Goal: Task Accomplishment & Management: Manage account settings

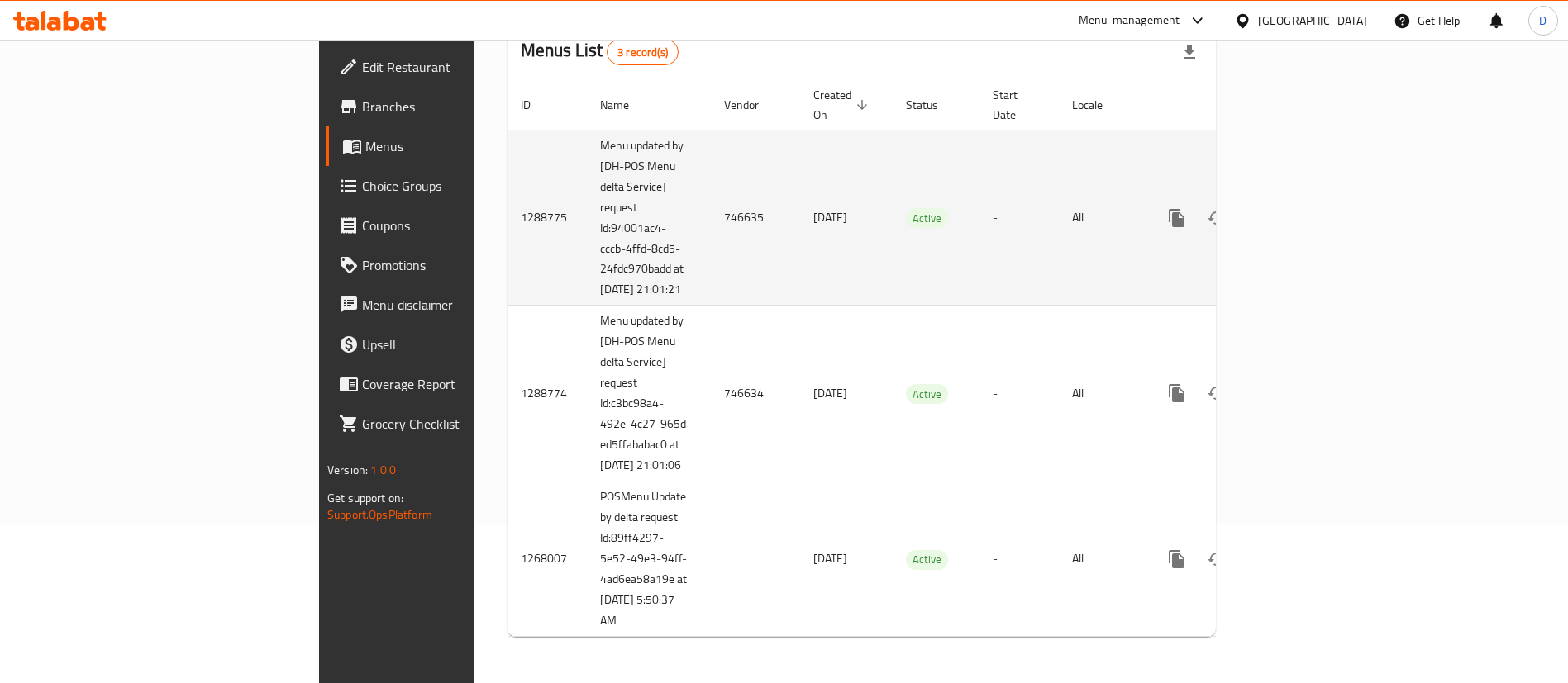
scroll to position [59, 0]
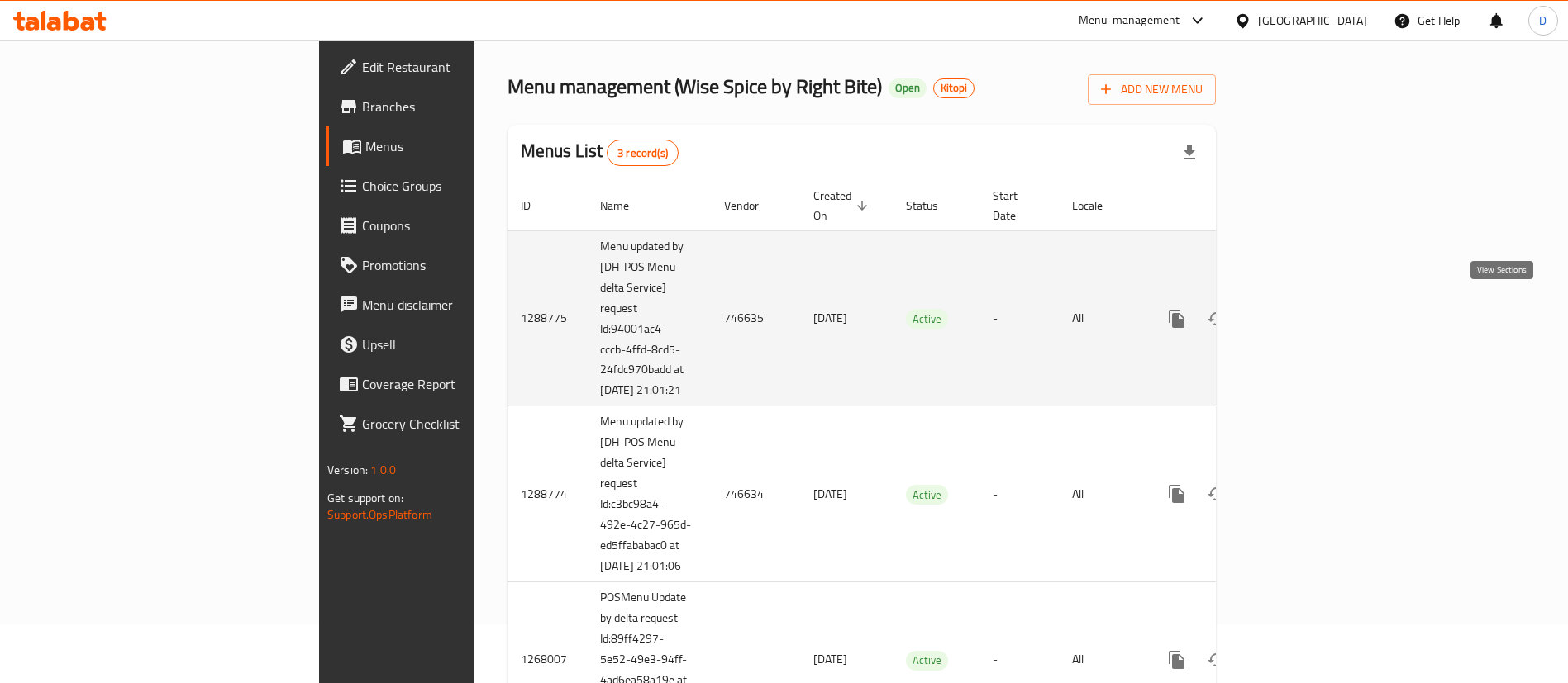
click at [1306, 314] on icon "enhanced table" at bounding box center [1295, 318] width 20 height 20
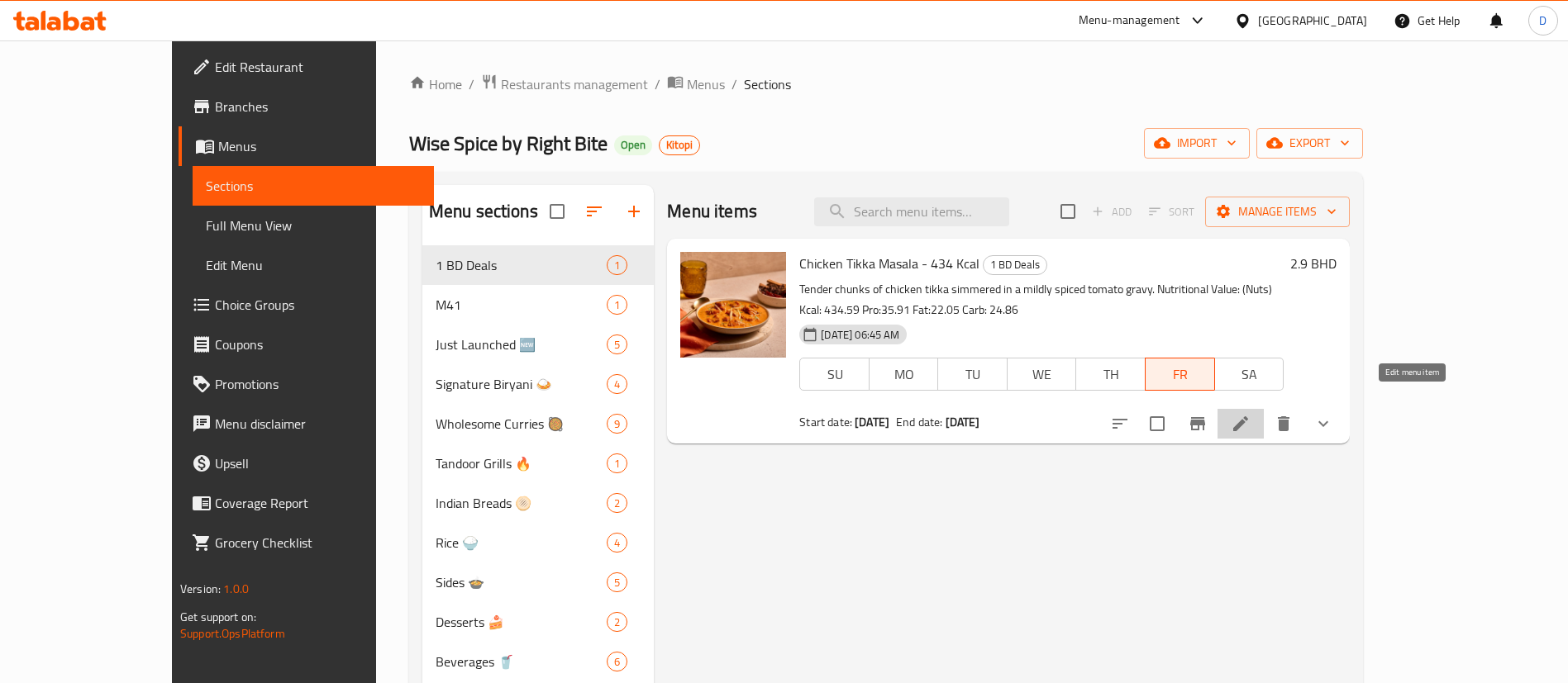
click at [1251, 413] on icon at bounding box center [1240, 423] width 20 height 20
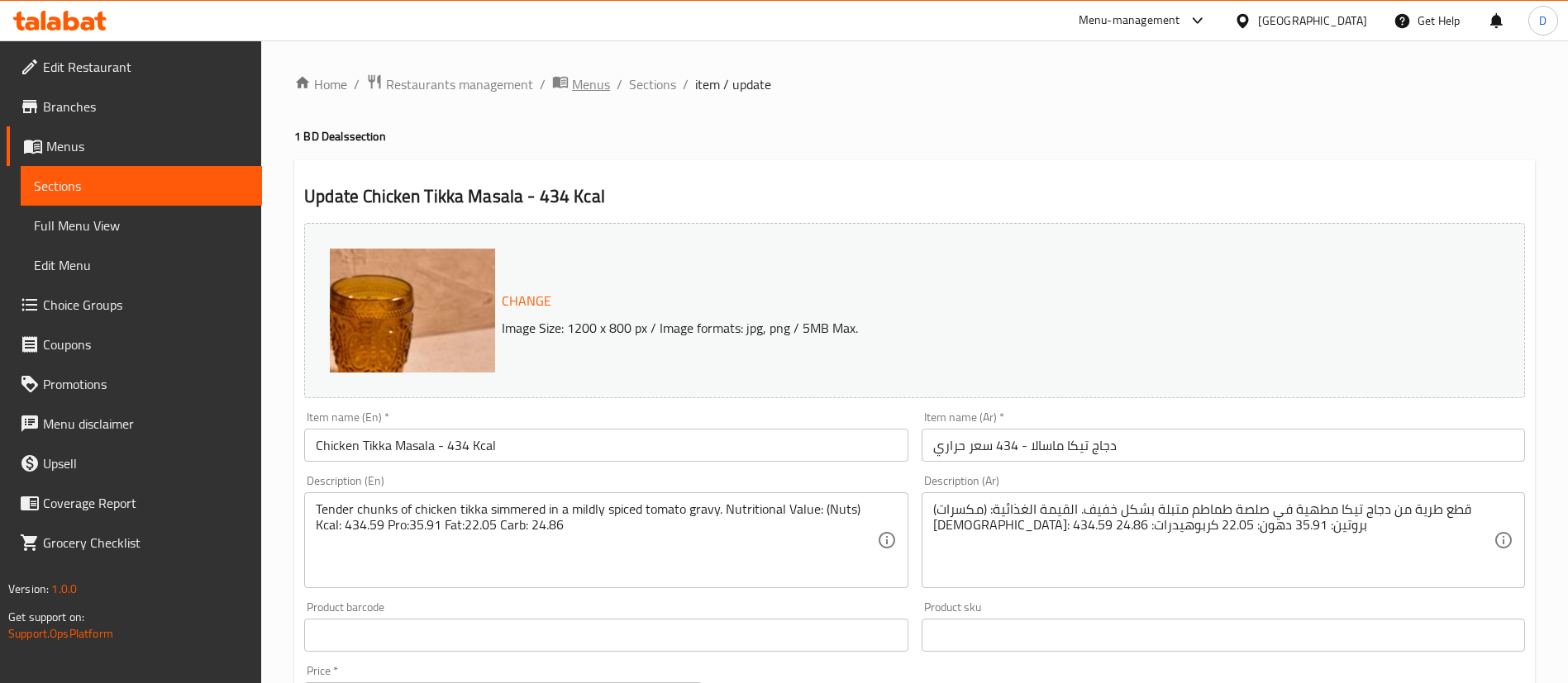
click at [580, 84] on span "Menus" at bounding box center [591, 84] width 38 height 20
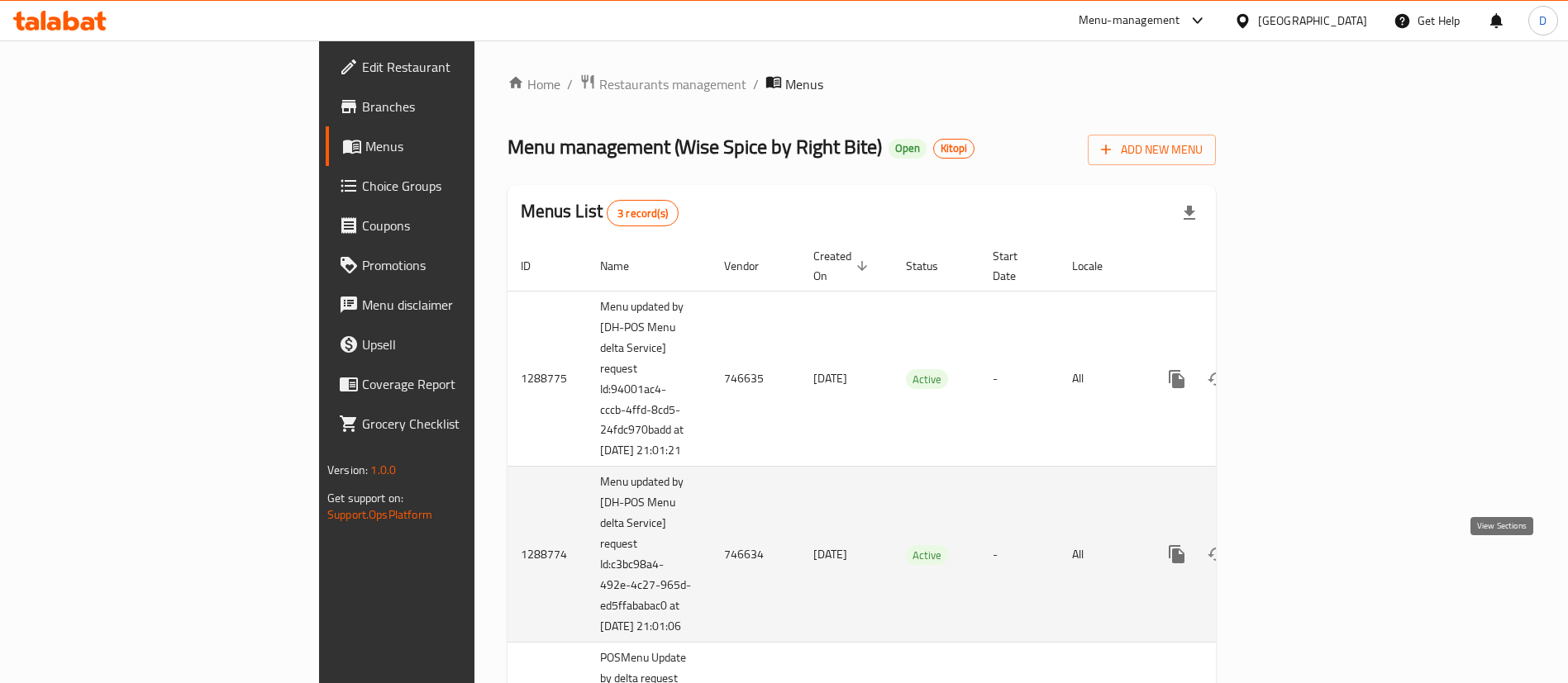
click at [1315, 572] on link "enhanced table" at bounding box center [1296, 554] width 40 height 40
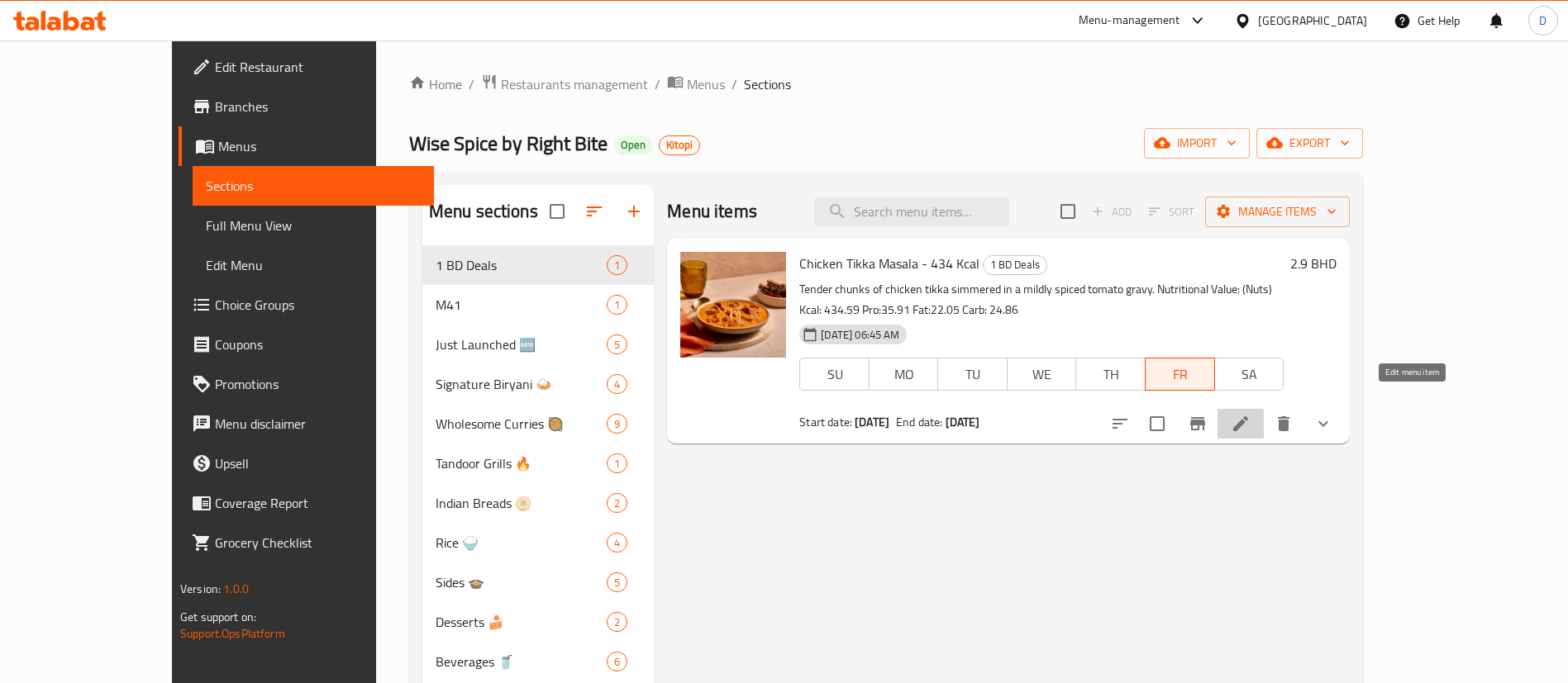
click at [1251, 413] on icon at bounding box center [1240, 423] width 20 height 20
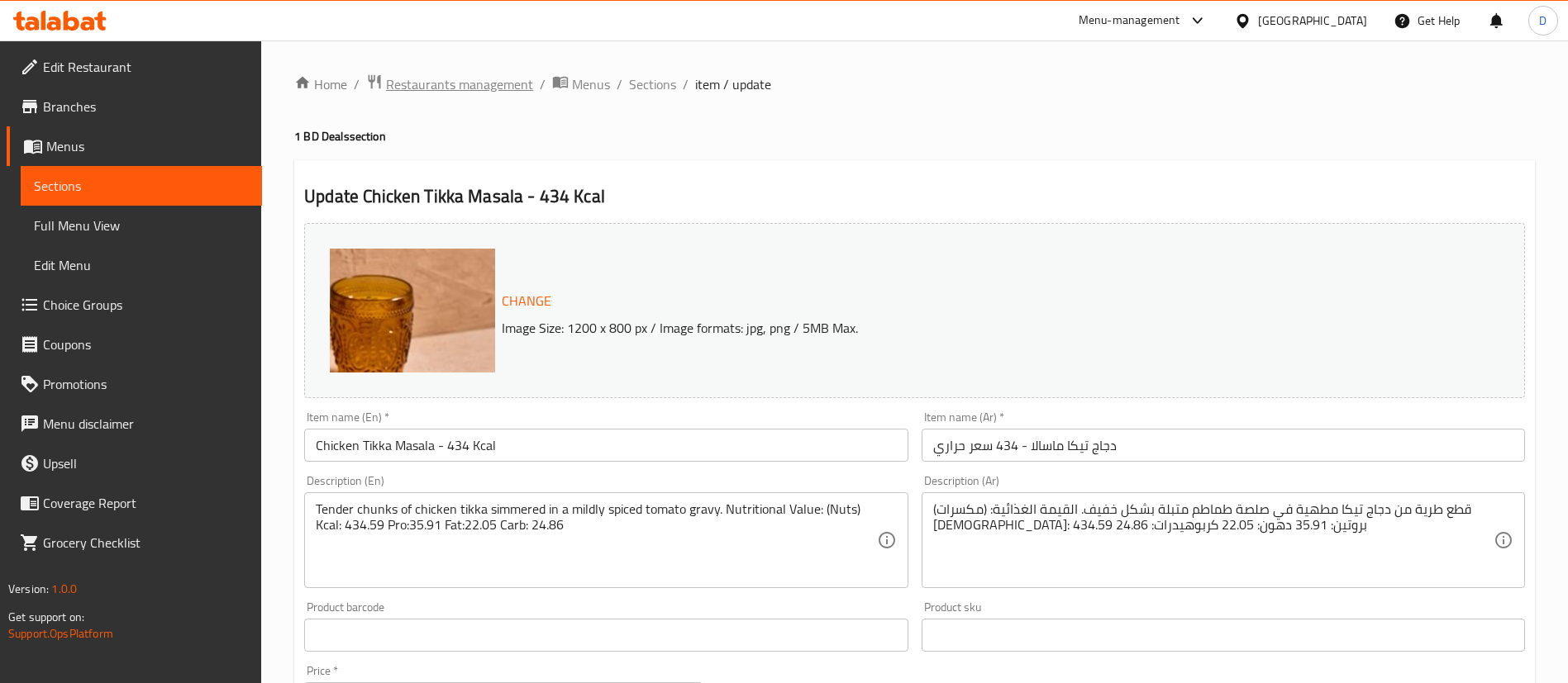
click at [495, 78] on span "Restaurants management" at bounding box center [459, 84] width 147 height 20
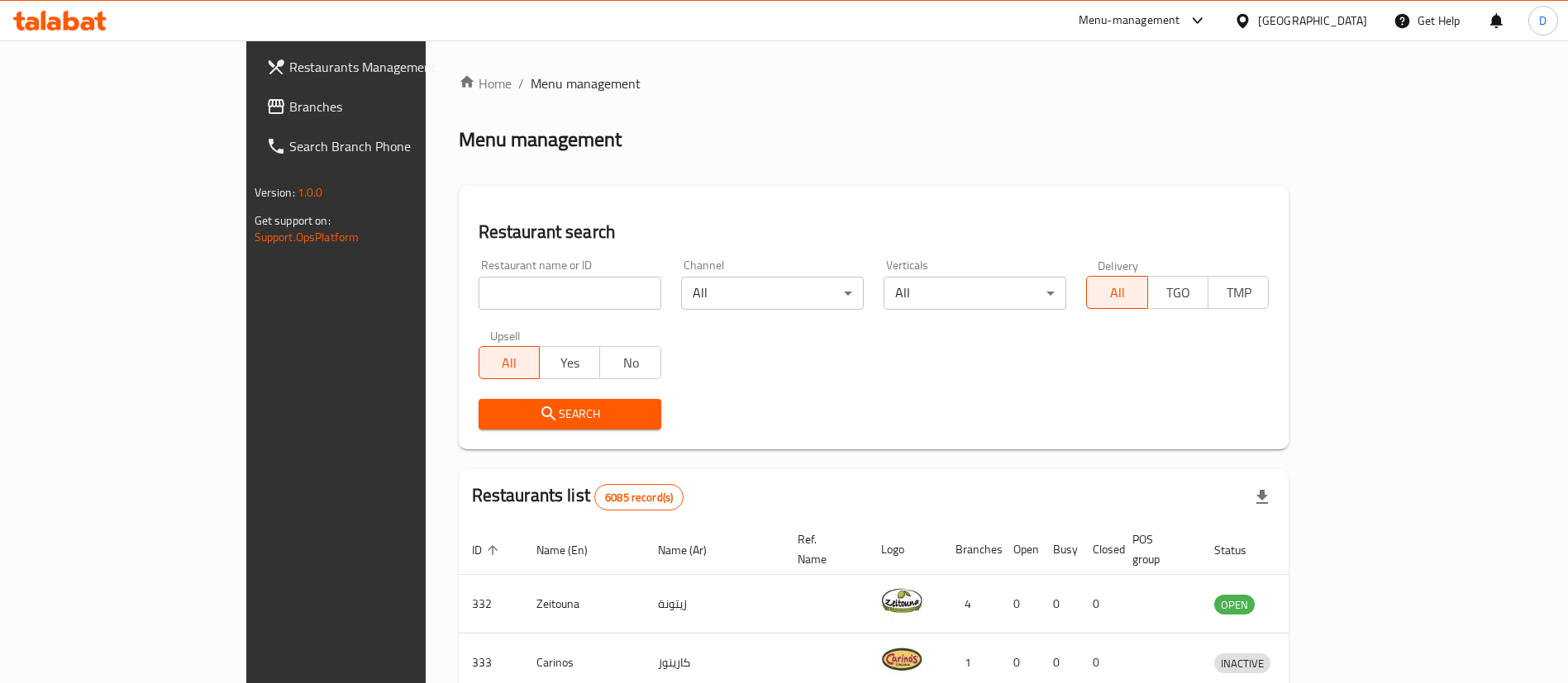
click at [523, 303] on input "search" at bounding box center [570, 292] width 183 height 33
type input "japang"
click button "Search" at bounding box center [570, 414] width 183 height 30
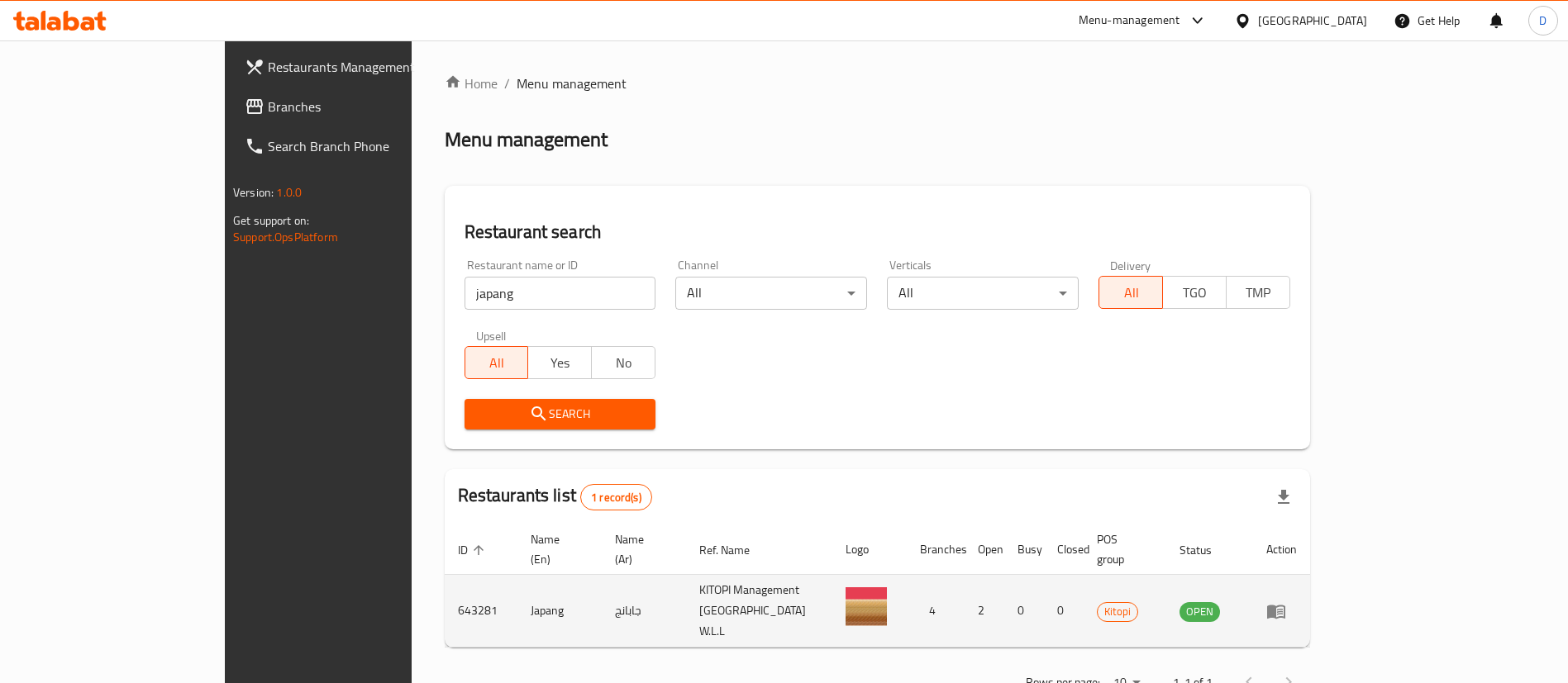
click at [1310, 595] on td "enhanced table" at bounding box center [1281, 611] width 57 height 72
click at [1285, 605] on icon "enhanced table" at bounding box center [1275, 612] width 18 height 14
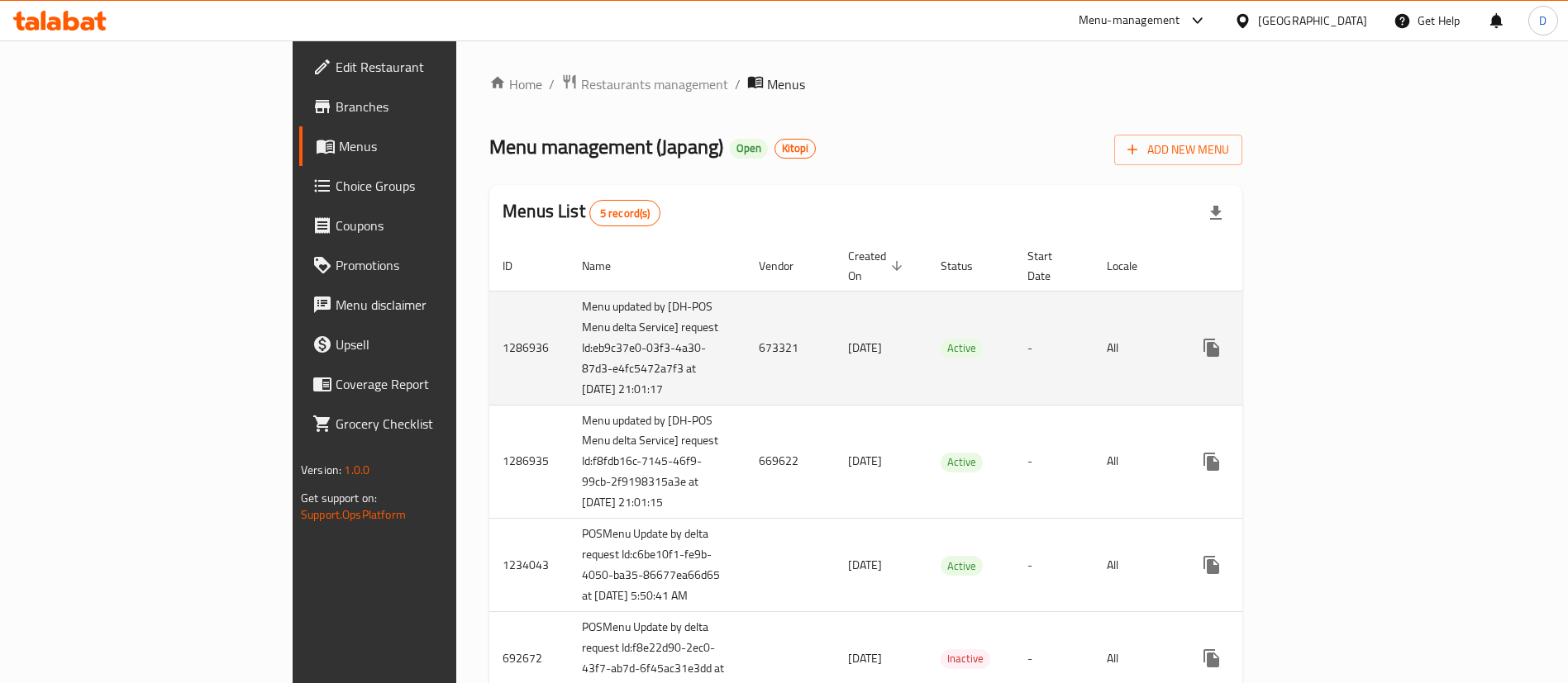
click at [745, 339] on td "673321" at bounding box center [790, 348] width 90 height 114
copy td "673321"
click at [1340, 342] on icon "enhanced table" at bounding box center [1331, 348] width 20 height 20
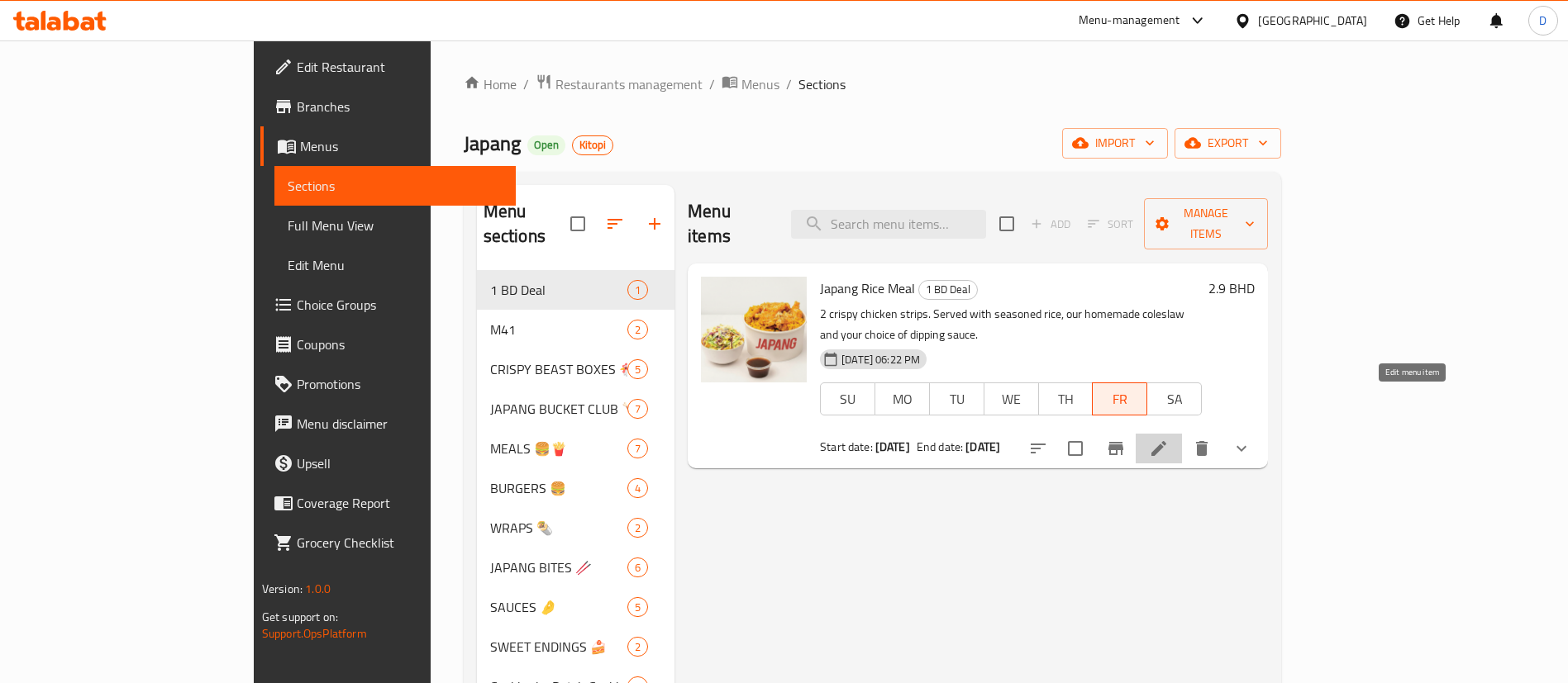
click at [1169, 438] on icon at bounding box center [1158, 448] width 20 height 20
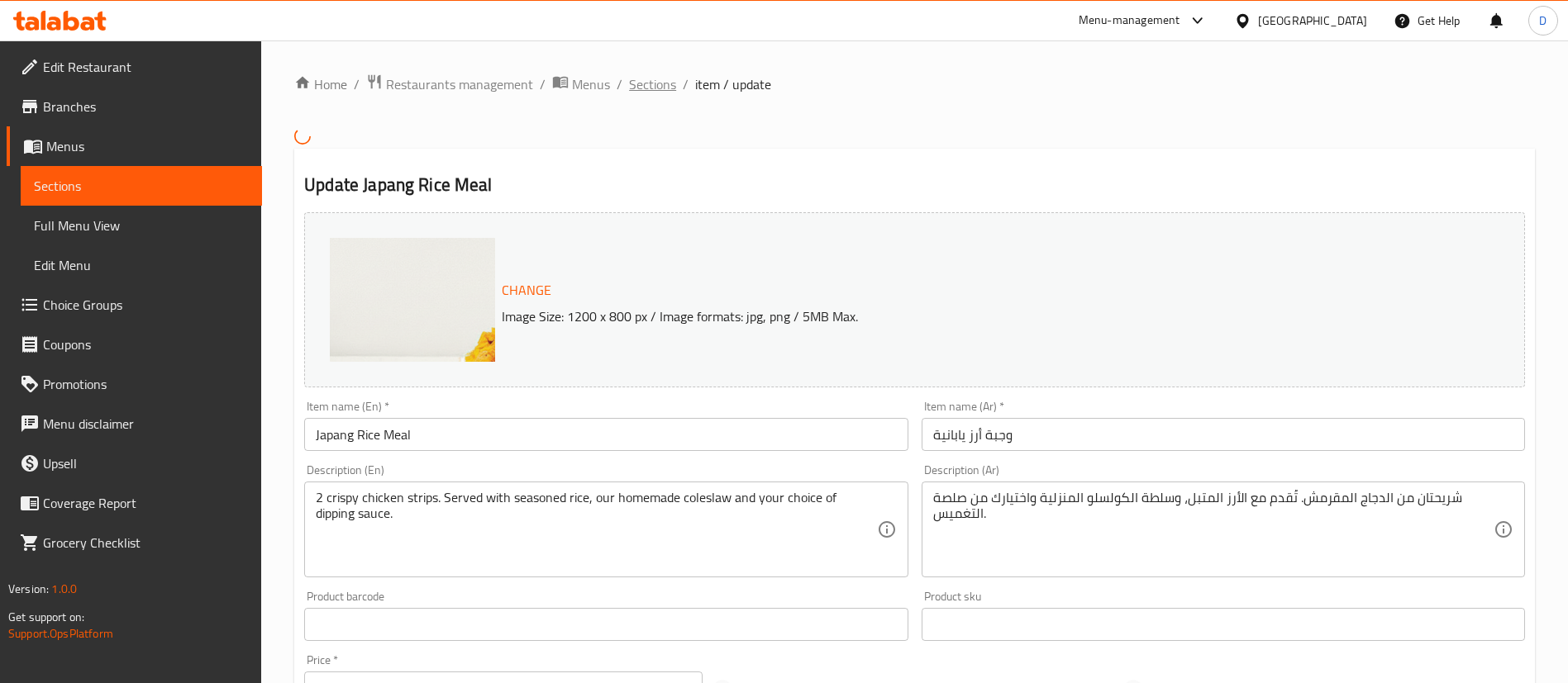
click at [652, 85] on span "Sections" at bounding box center [652, 84] width 47 height 20
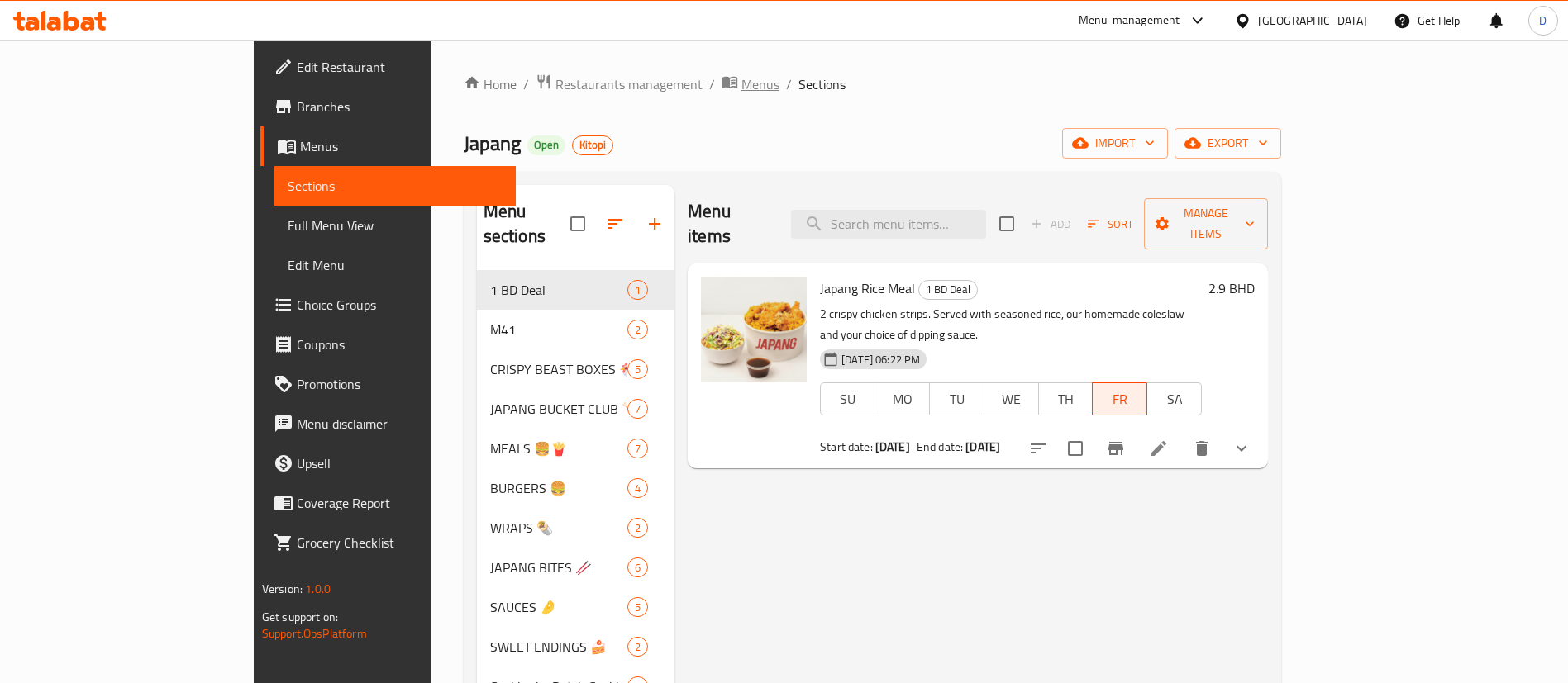
click at [742, 78] on span "Menus" at bounding box center [761, 84] width 38 height 20
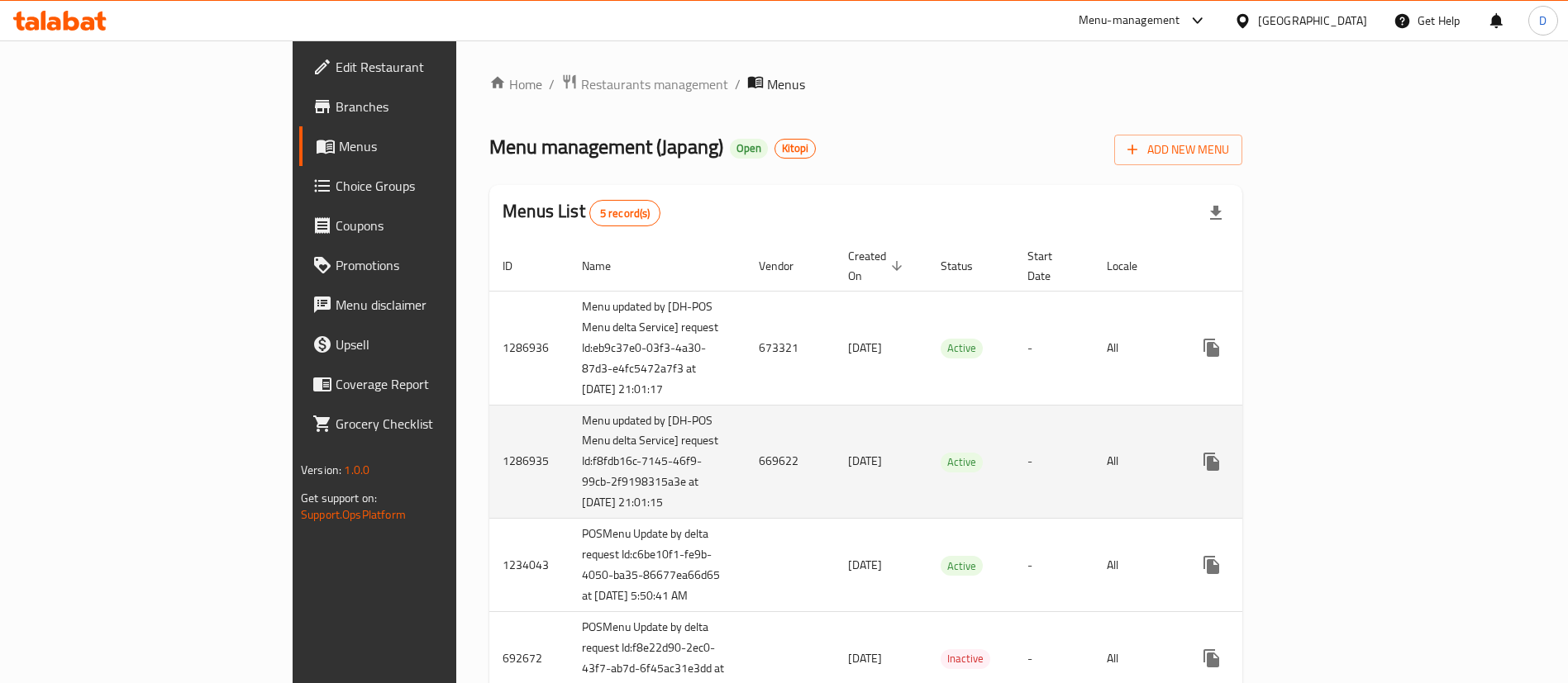
click at [745, 491] on td "669622" at bounding box center [790, 462] width 90 height 114
click at [745, 473] on td "669622" at bounding box center [790, 462] width 90 height 114
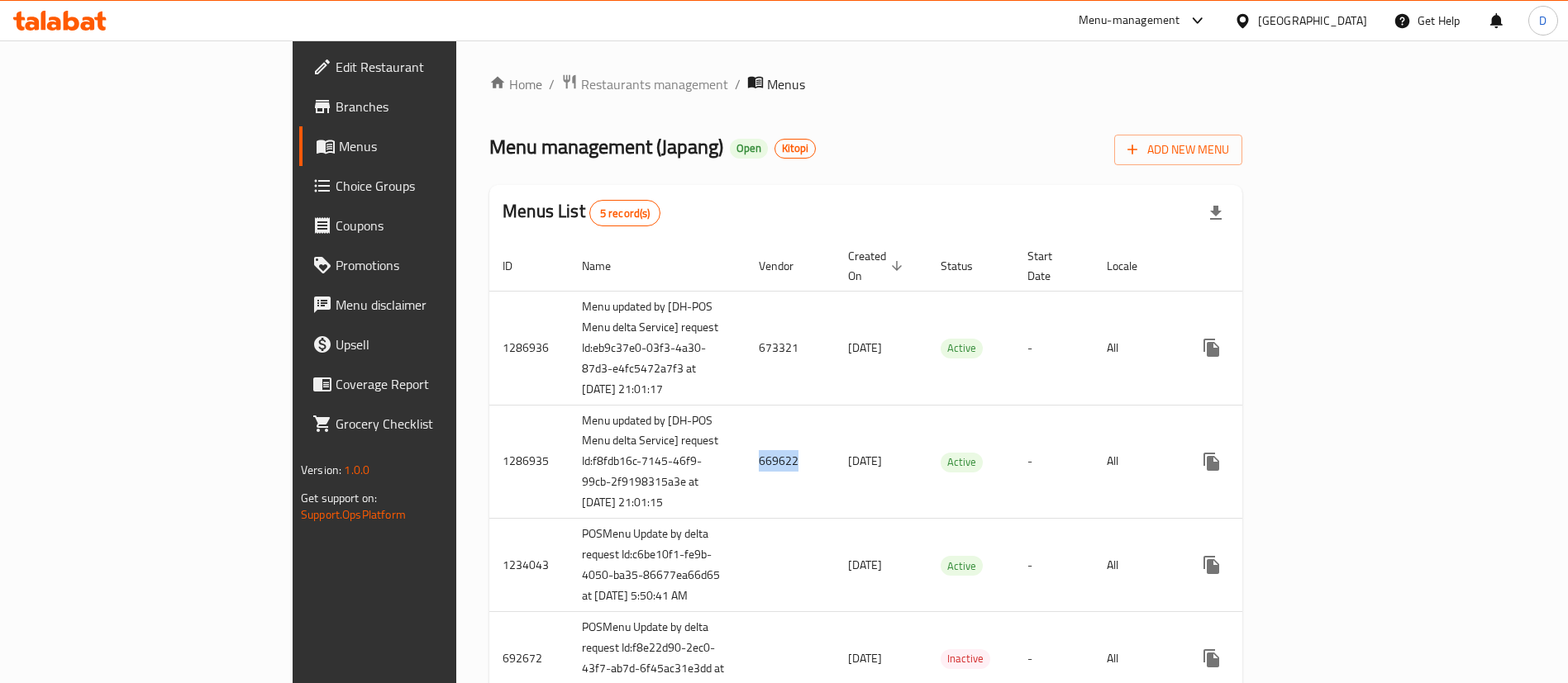
copy td "669622"
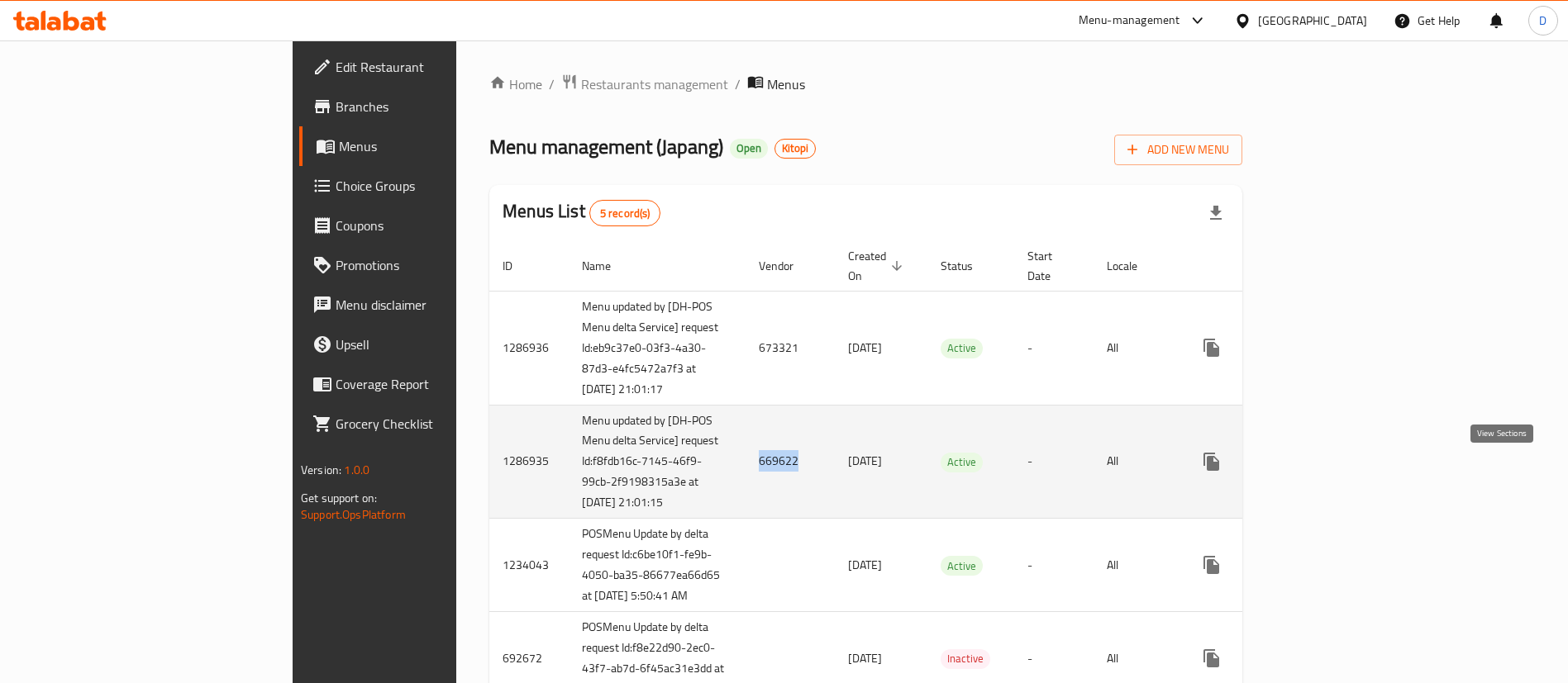
click at [1340, 472] on icon "enhanced table" at bounding box center [1331, 461] width 20 height 20
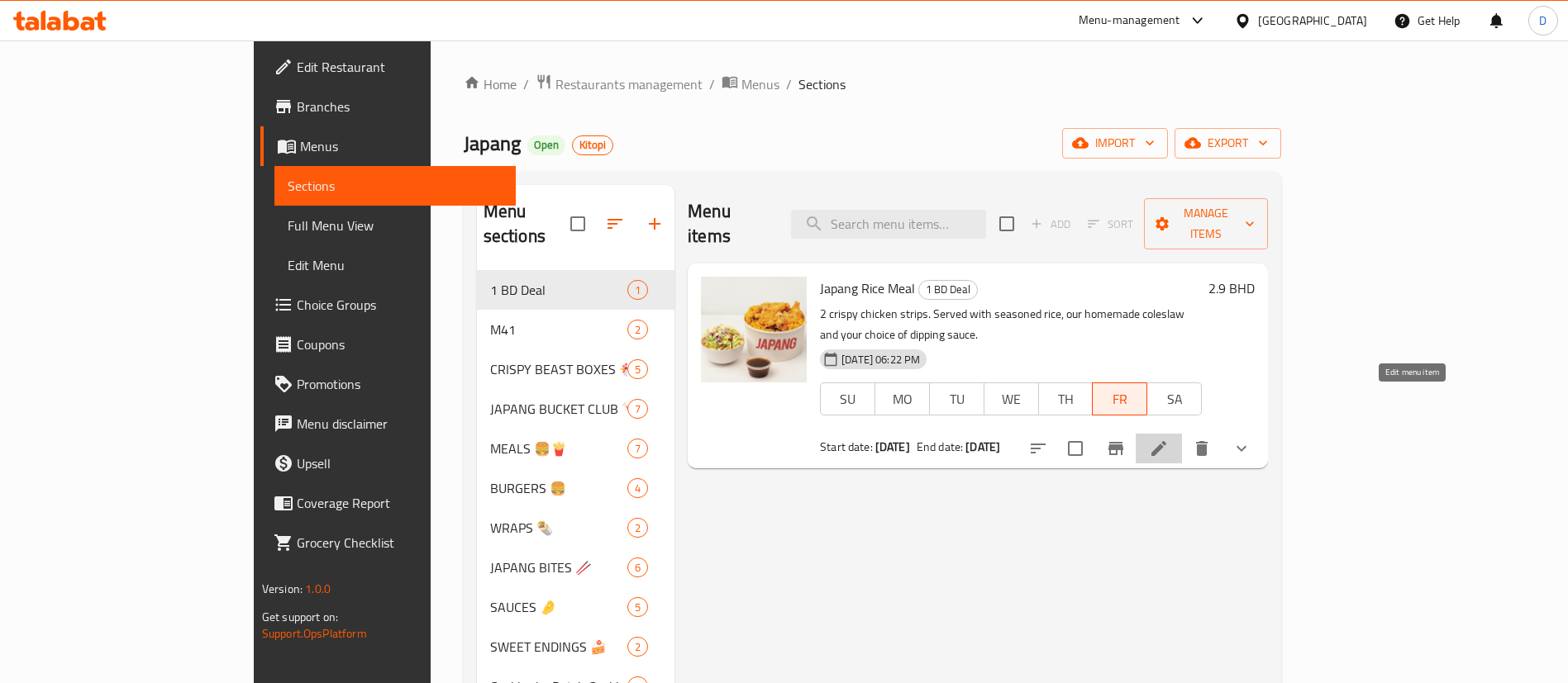
click at [1169, 438] on icon at bounding box center [1158, 448] width 20 height 20
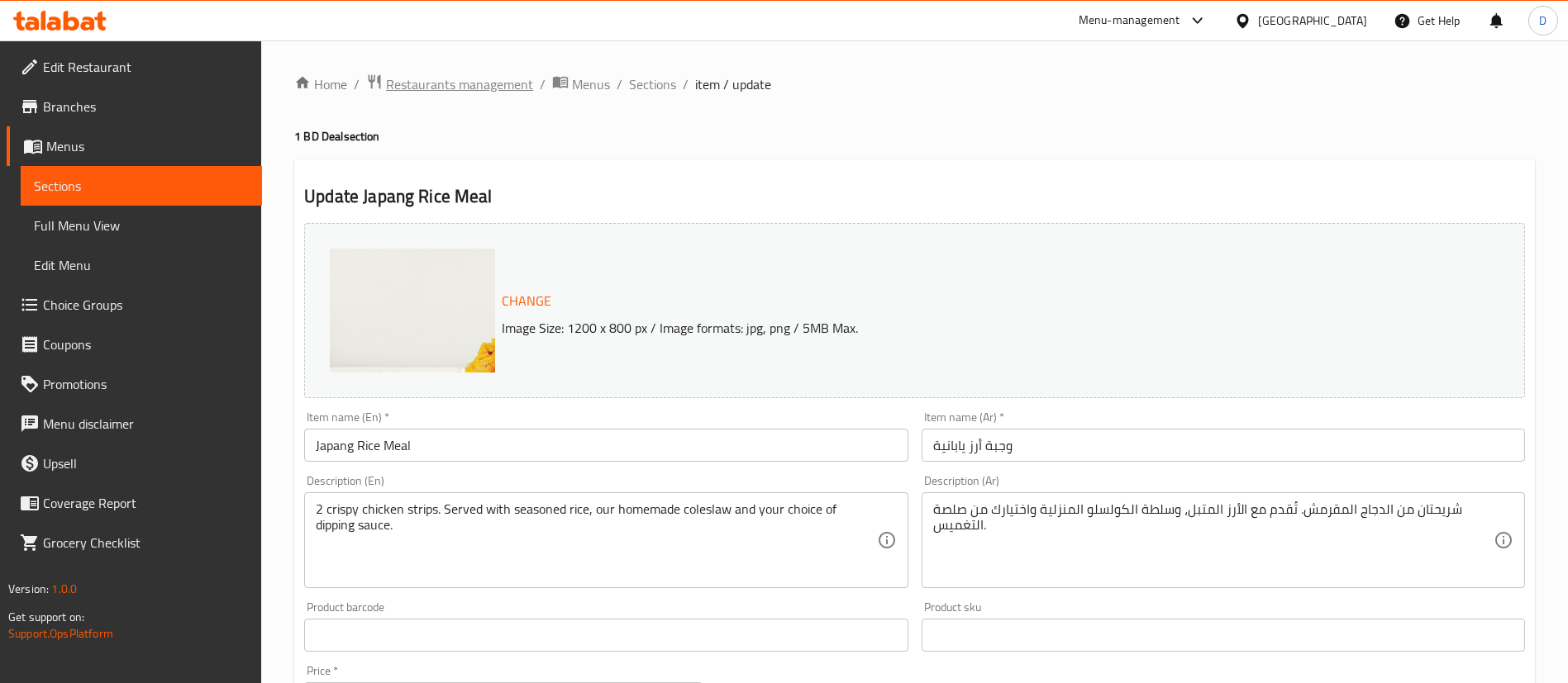
click at [499, 94] on span "Restaurants management" at bounding box center [459, 84] width 147 height 20
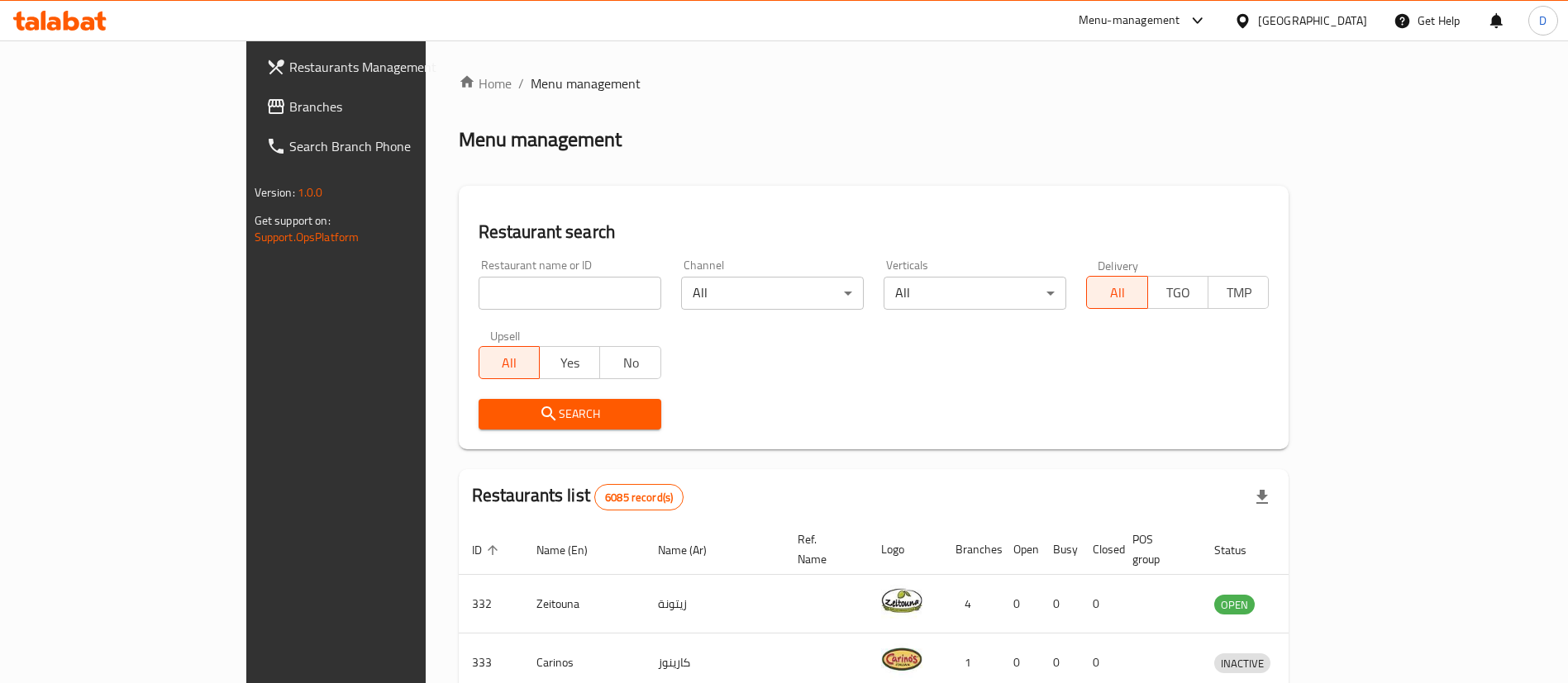
click at [519, 294] on input "search" at bounding box center [570, 292] width 183 height 33
type input "manaeesh jub"
click button "Search" at bounding box center [570, 414] width 183 height 30
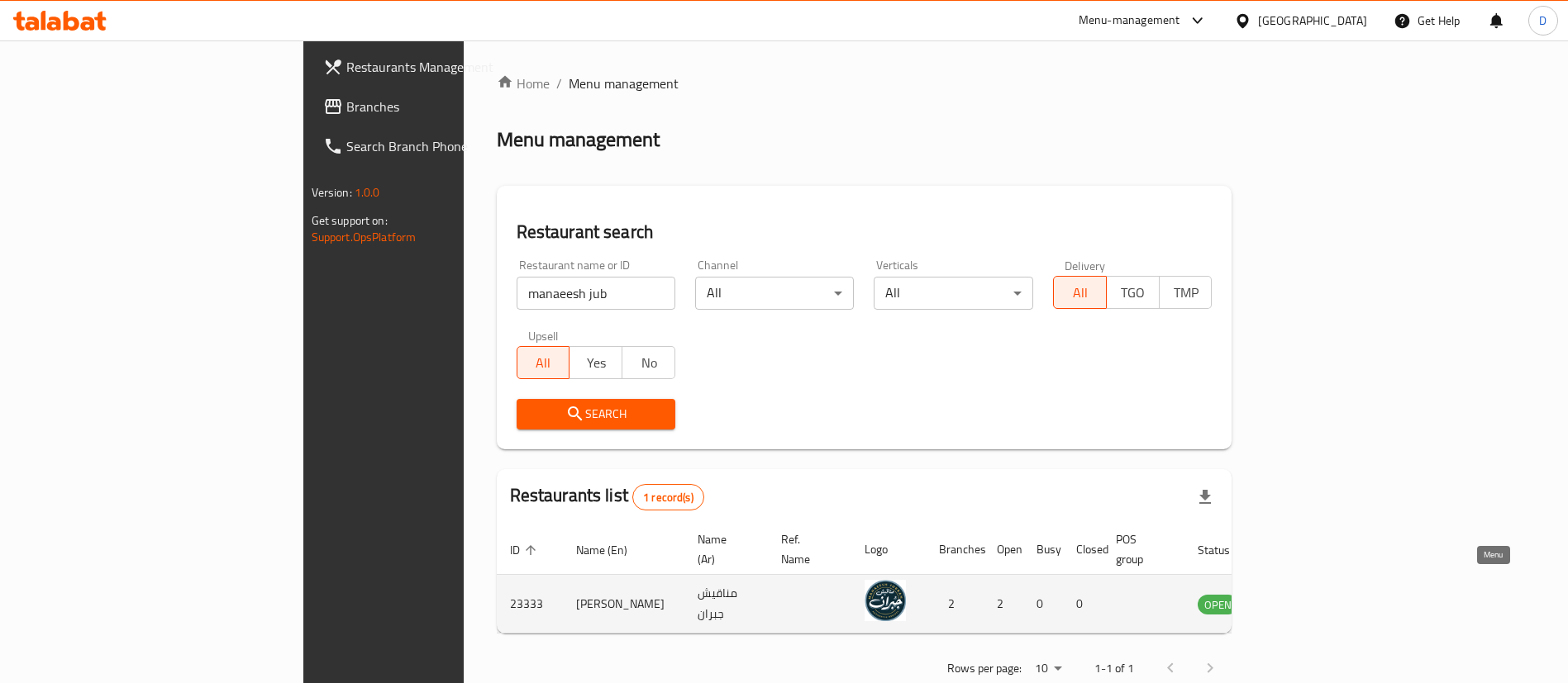
click at [1304, 593] on icon "enhanced table" at bounding box center [1293, 603] width 20 height 20
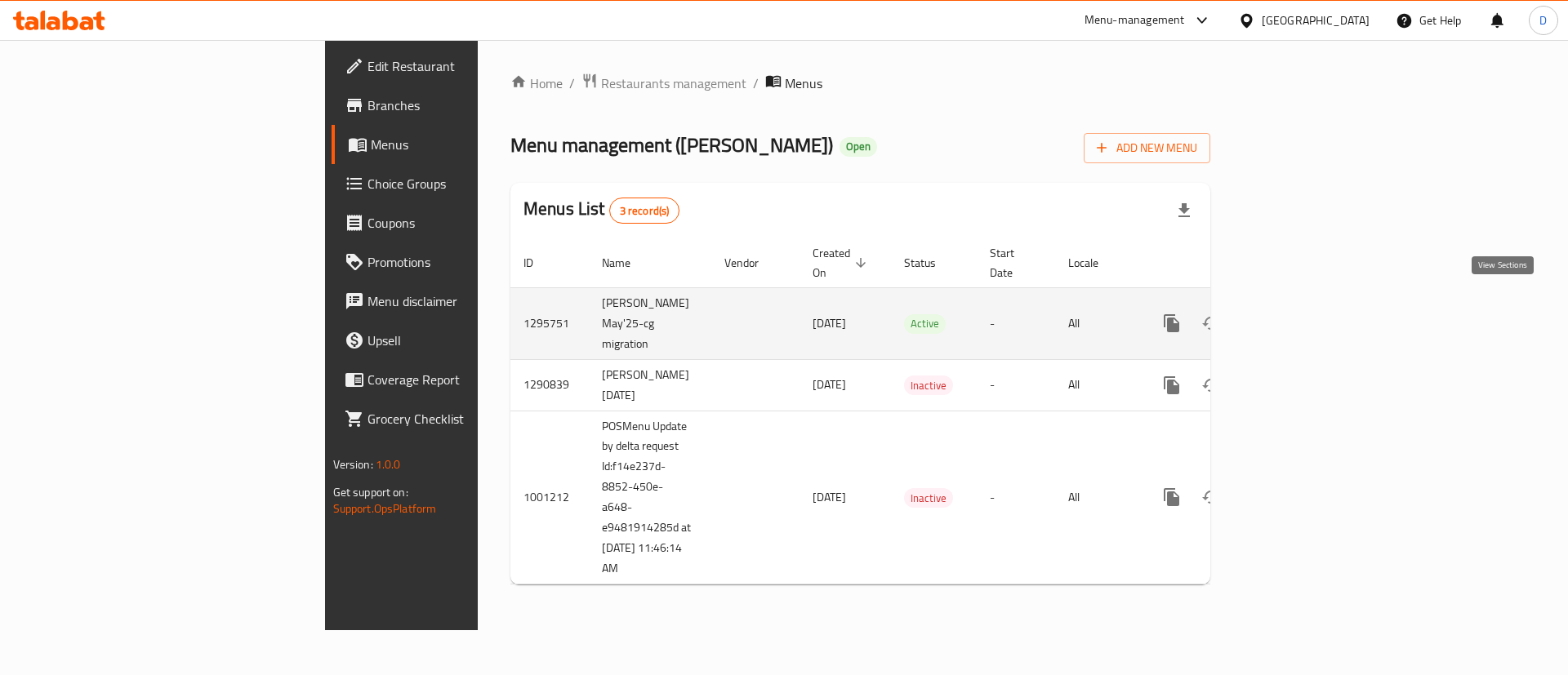
click at [1299, 313] on icon "enhanced table" at bounding box center [1289, 323] width 20 height 20
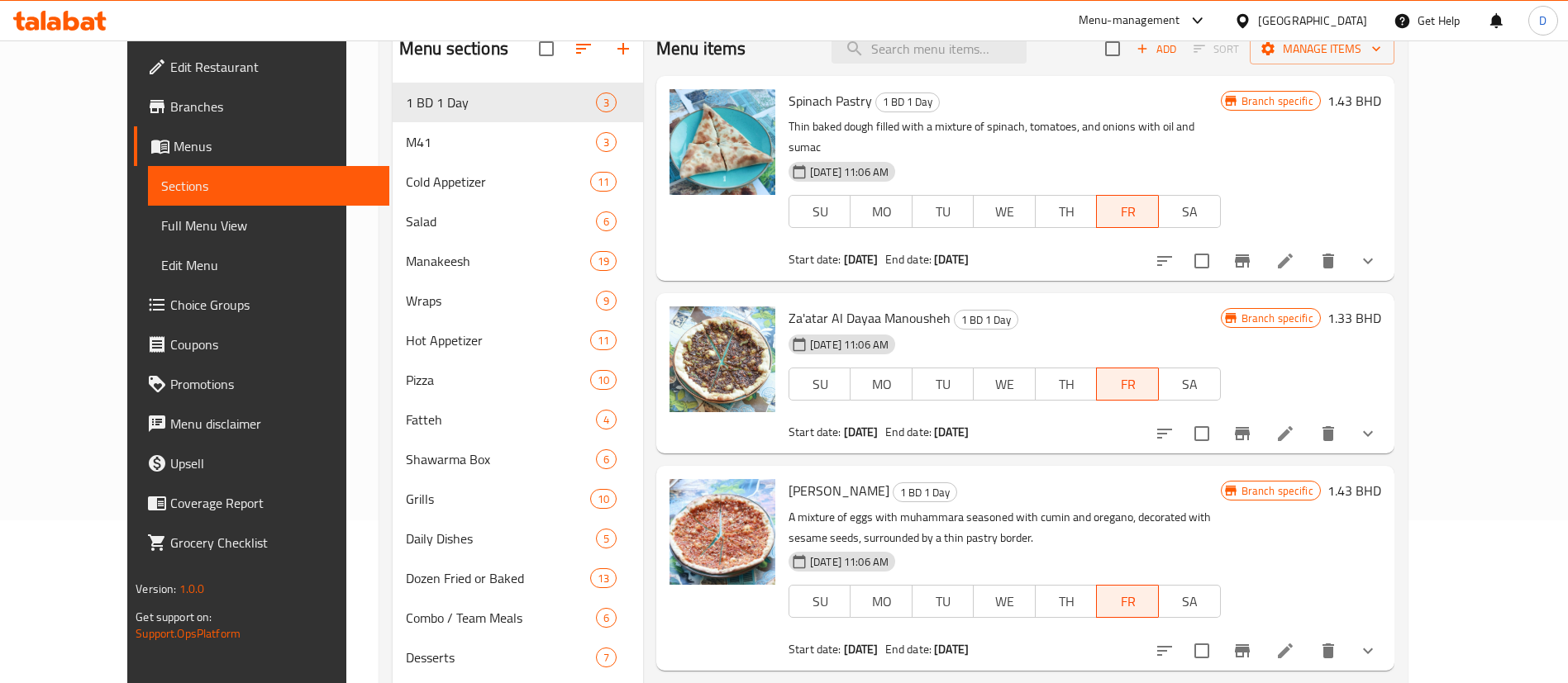
scroll to position [124, 0]
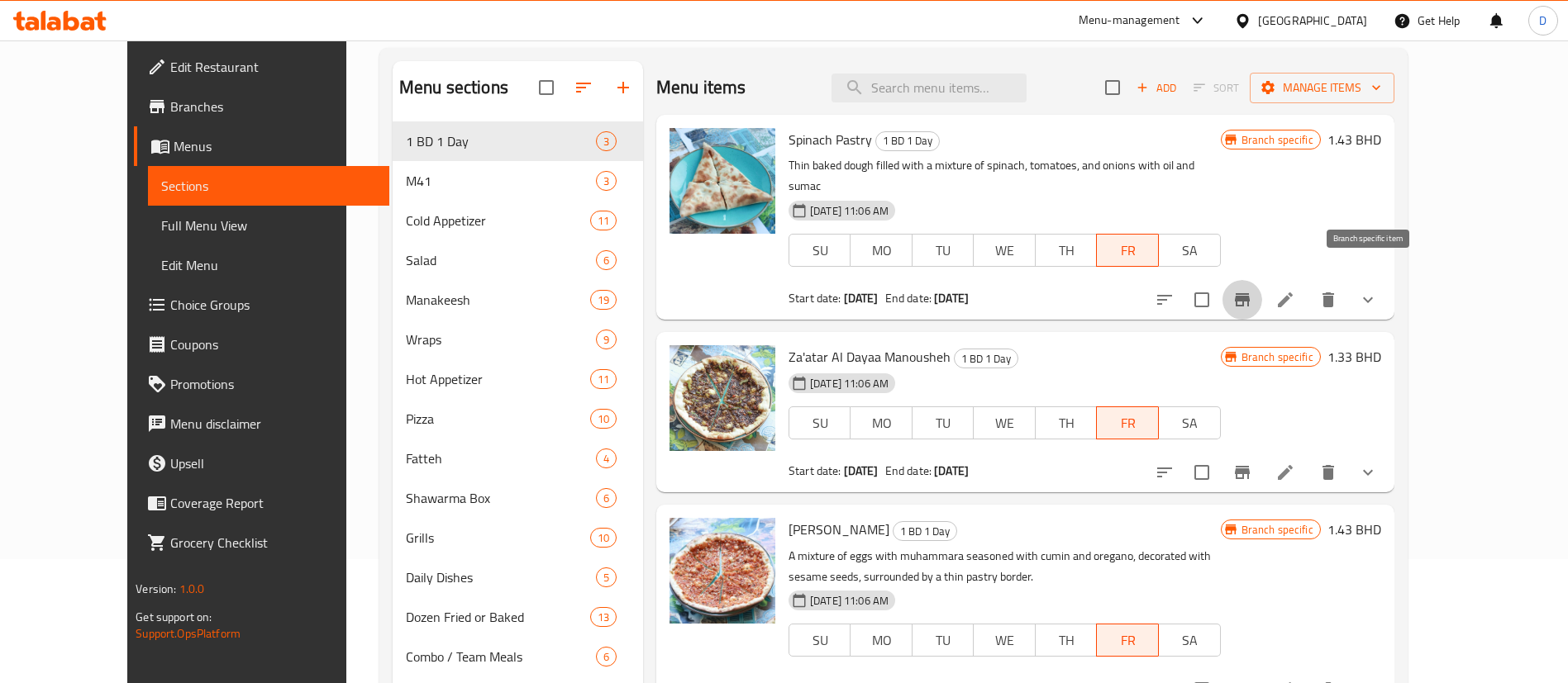
click at [1252, 290] on icon "Branch-specific-item" at bounding box center [1242, 299] width 20 height 20
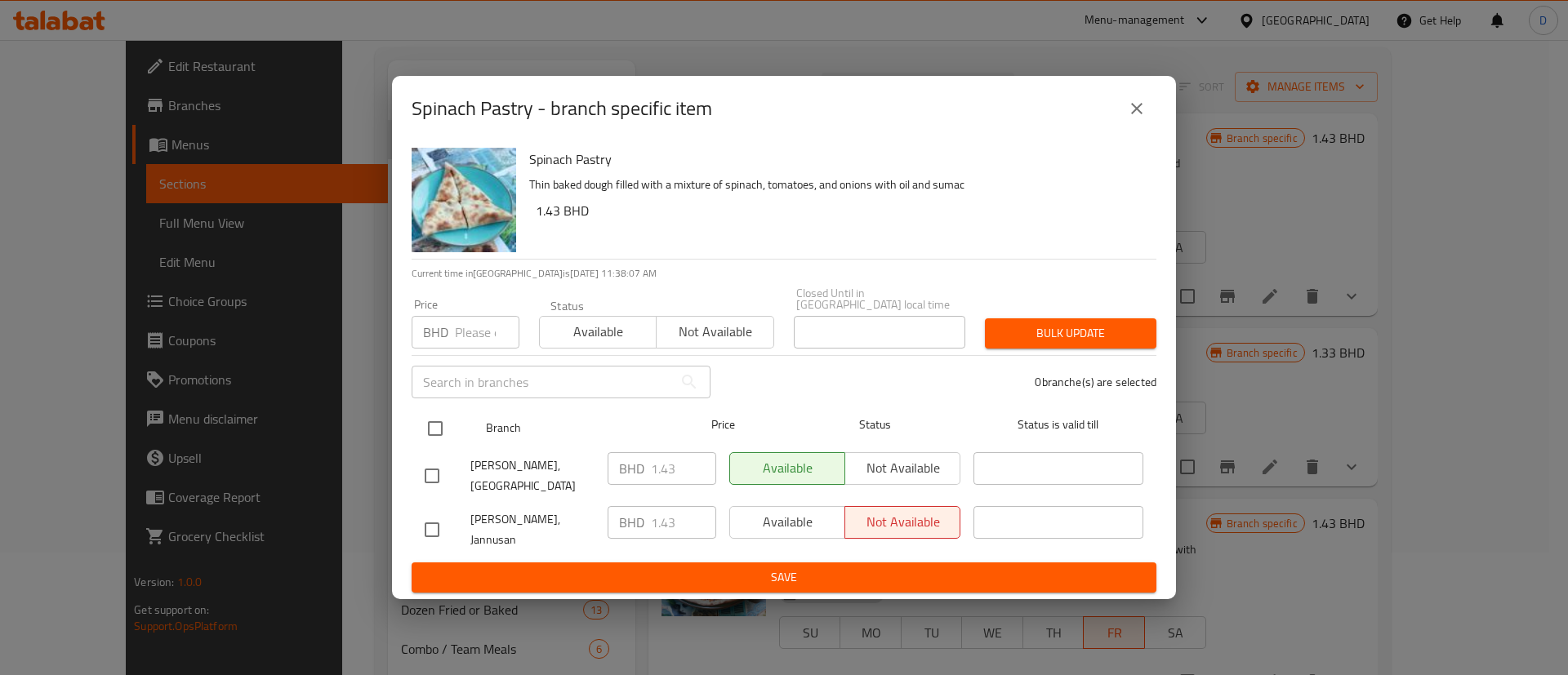
click at [439, 411] on input "checkbox" at bounding box center [435, 428] width 34 height 34
checkbox input "true"
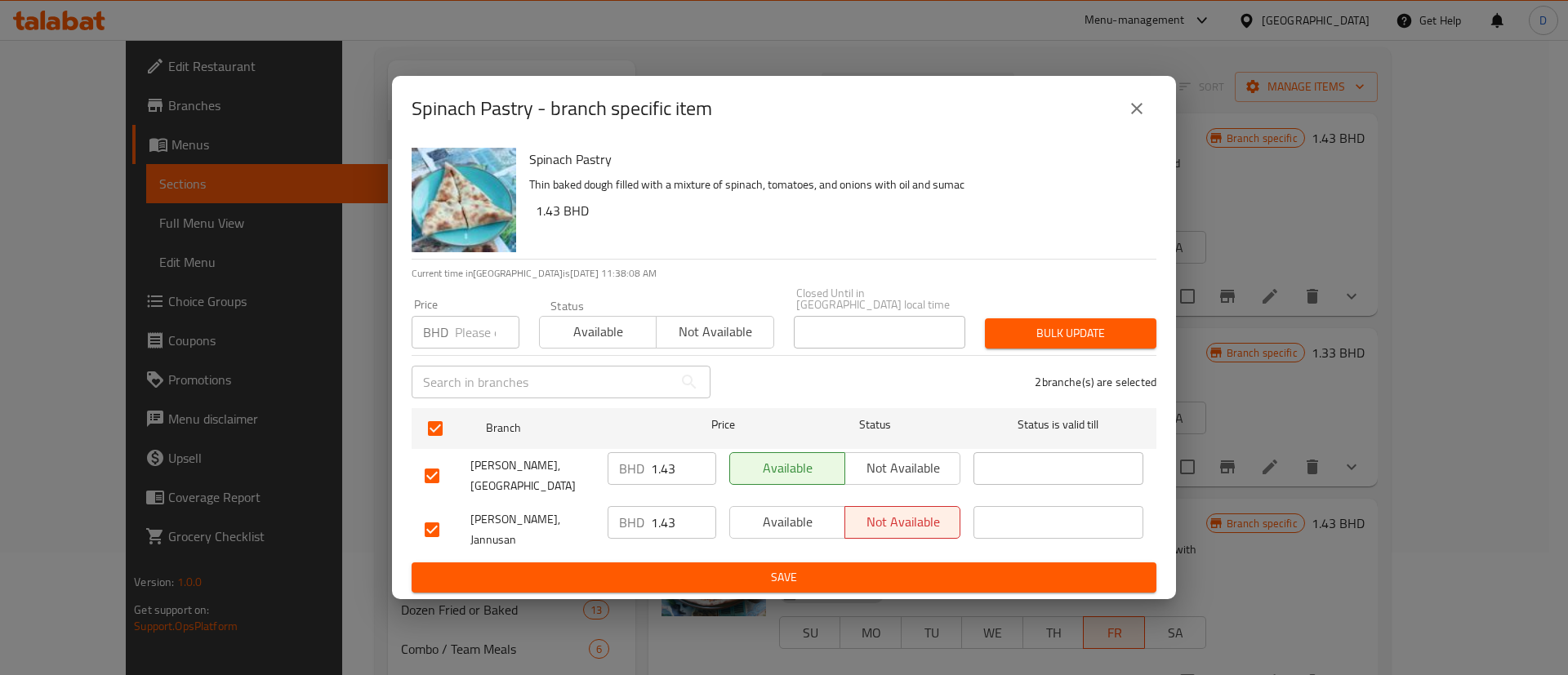
click at [603, 335] on span "Available" at bounding box center [598, 331] width 104 height 24
click at [992, 341] on button "Bulk update" at bounding box center [1071, 333] width 171 height 30
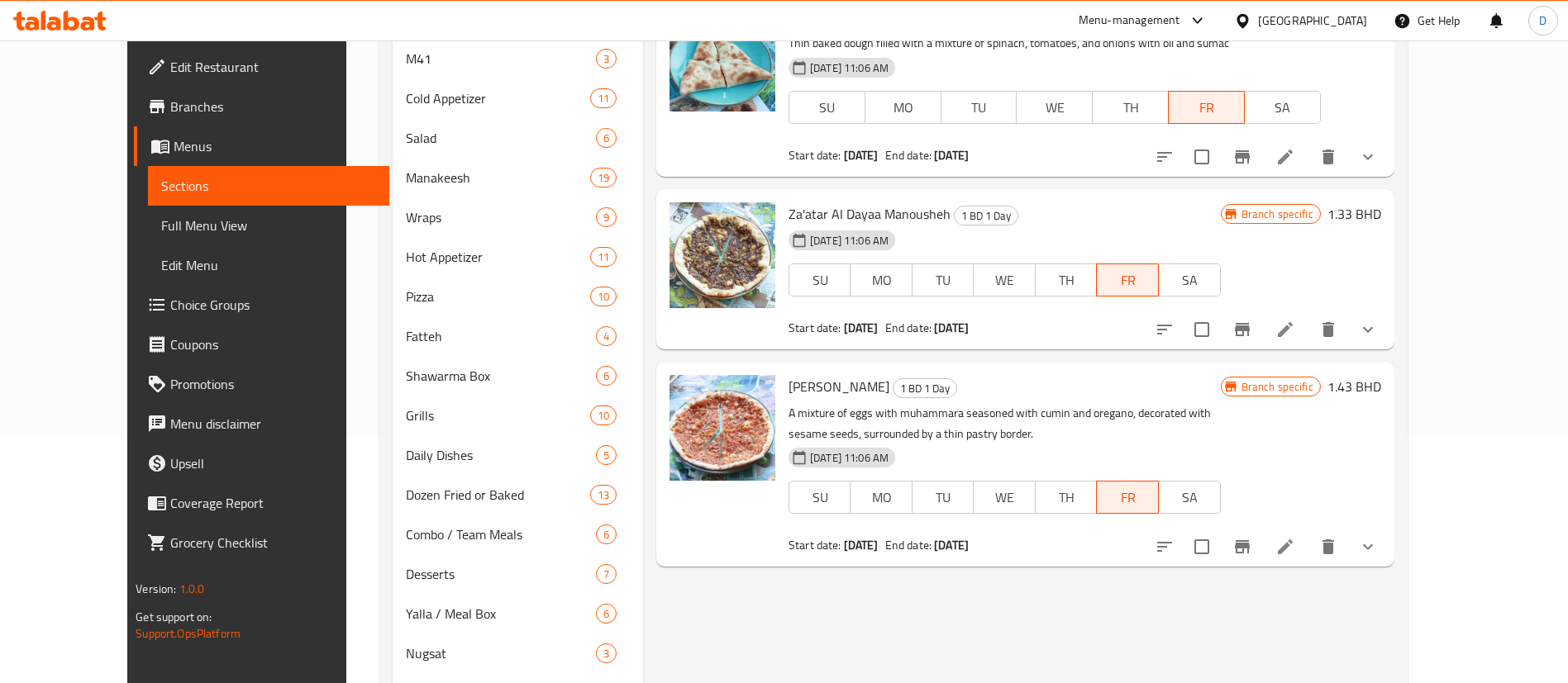
scroll to position [248, 0]
click at [1252, 334] on icon "Branch-specific-item" at bounding box center [1242, 328] width 20 height 20
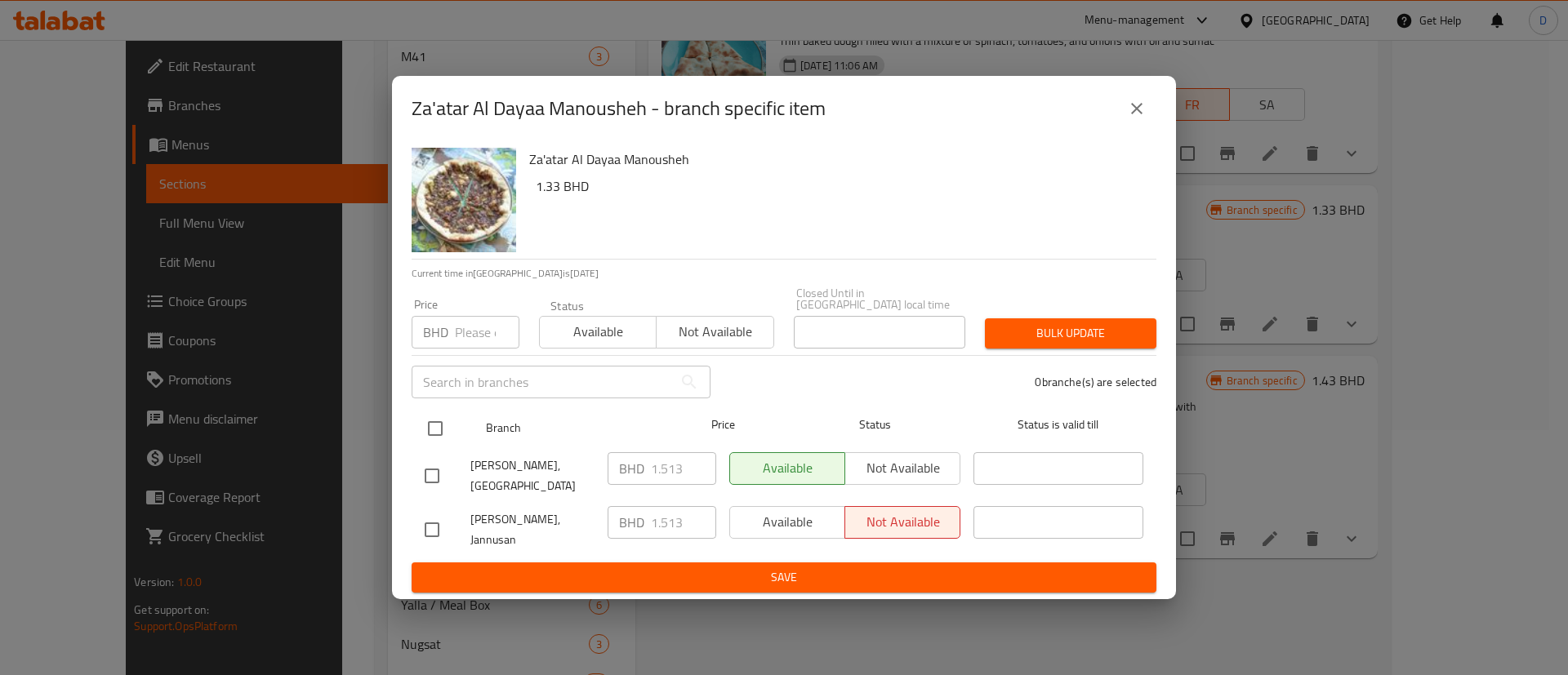
click at [445, 414] on input "checkbox" at bounding box center [435, 428] width 34 height 34
checkbox input "true"
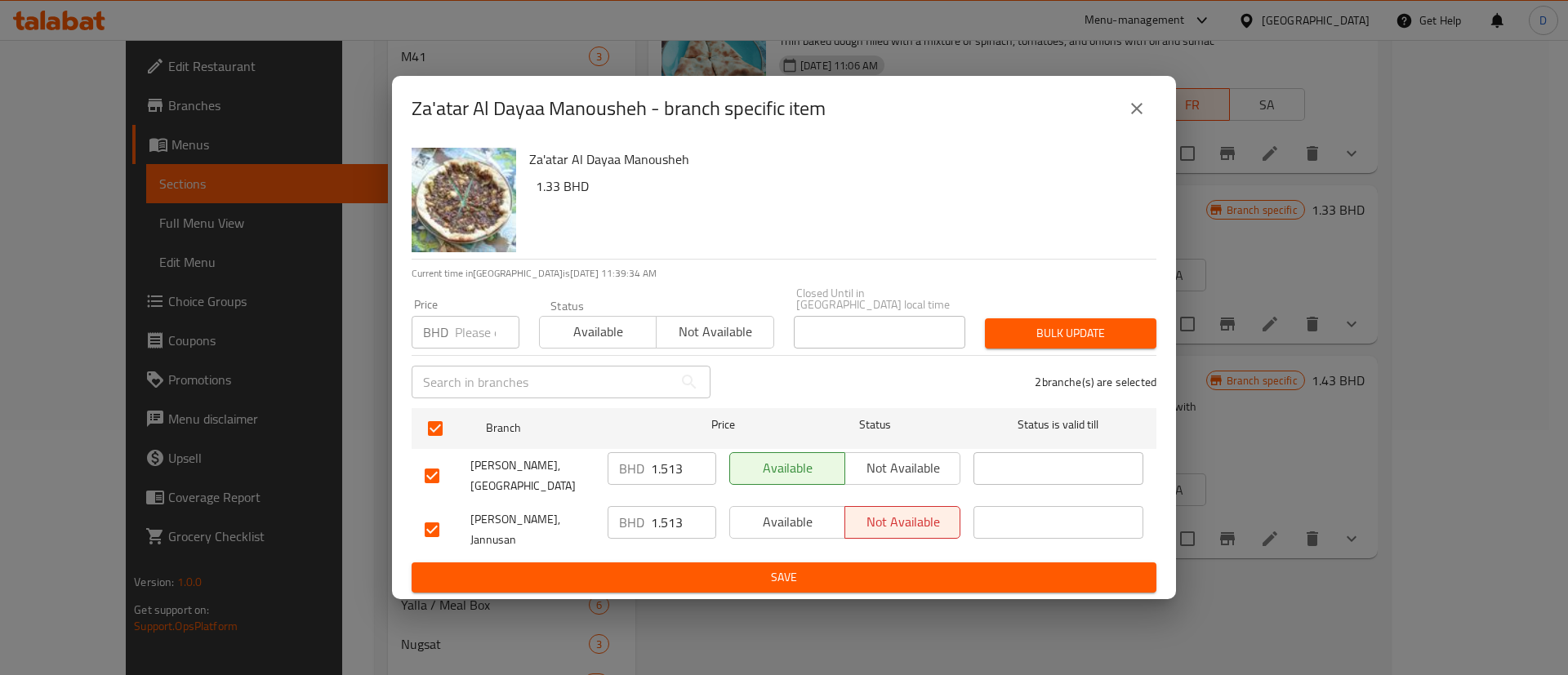
click at [552, 333] on span "Available" at bounding box center [598, 331] width 104 height 24
click at [1095, 337] on span "Bulk update" at bounding box center [1071, 333] width 145 height 21
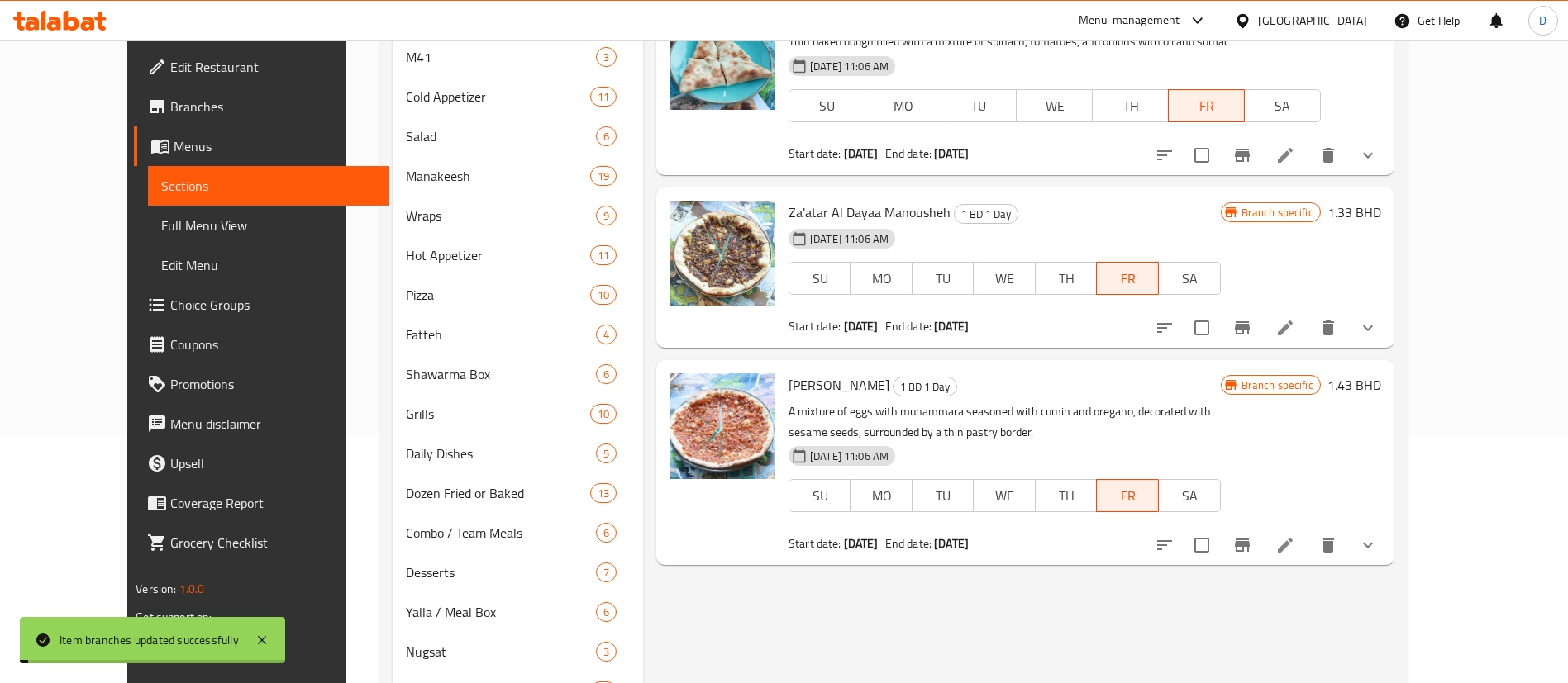
click at [1380, 455] on div "Branch specific 1.43 BHD" at bounding box center [1301, 462] width 160 height 178
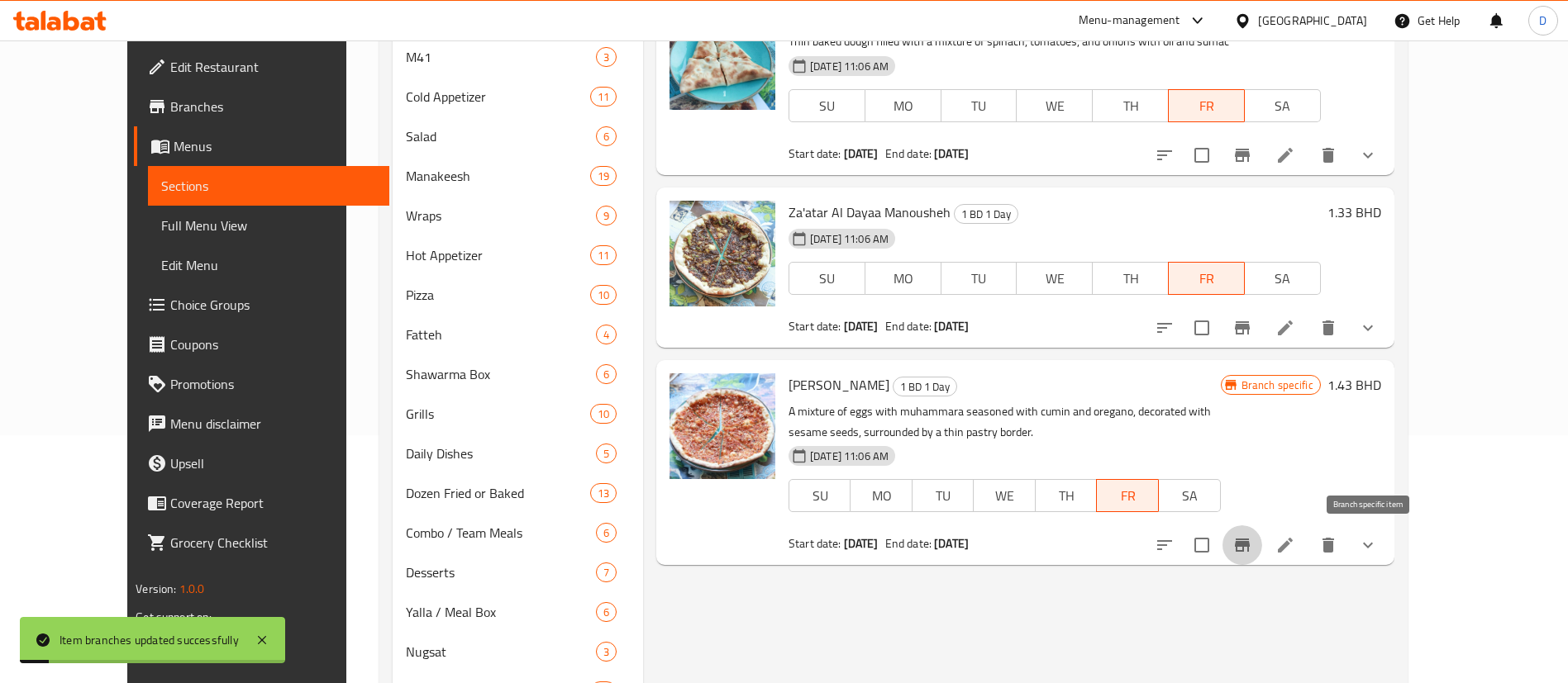
click at [1262, 543] on button "Branch-specific-item" at bounding box center [1242, 545] width 40 height 40
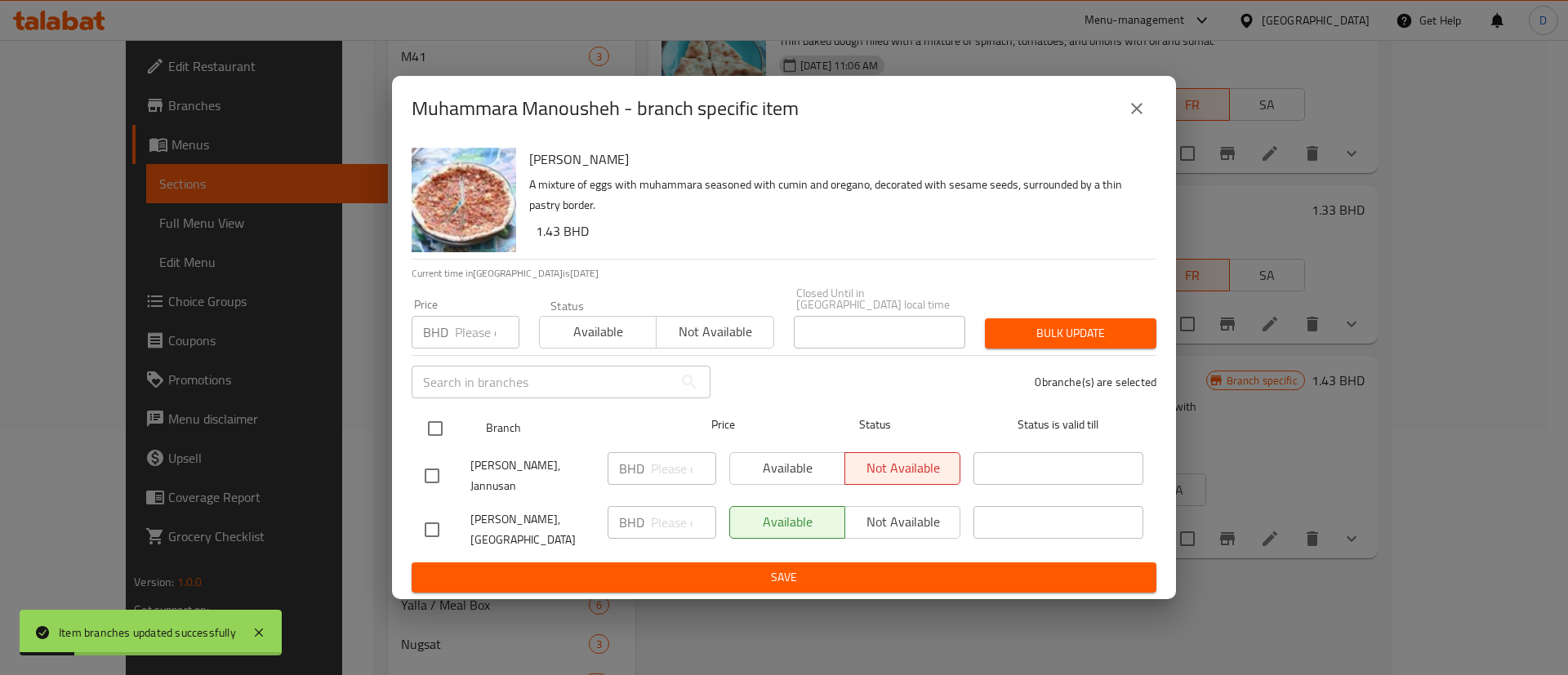
click at [434, 425] on input "checkbox" at bounding box center [435, 428] width 34 height 34
checkbox input "true"
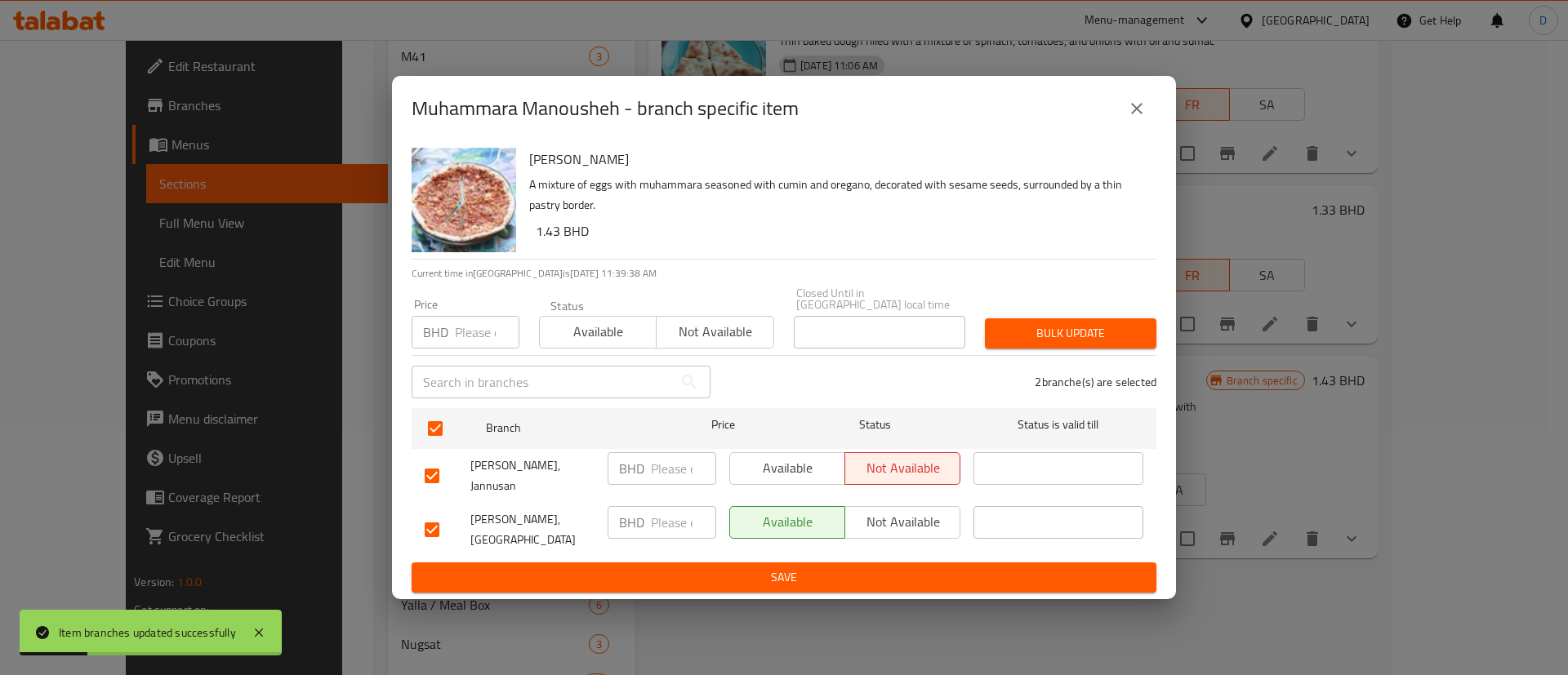
click at [556, 332] on span "Available" at bounding box center [598, 331] width 104 height 24
click at [988, 359] on div "2 branche(s) are selected" at bounding box center [943, 382] width 445 height 58
click at [1015, 337] on button "Bulk update" at bounding box center [1071, 333] width 171 height 30
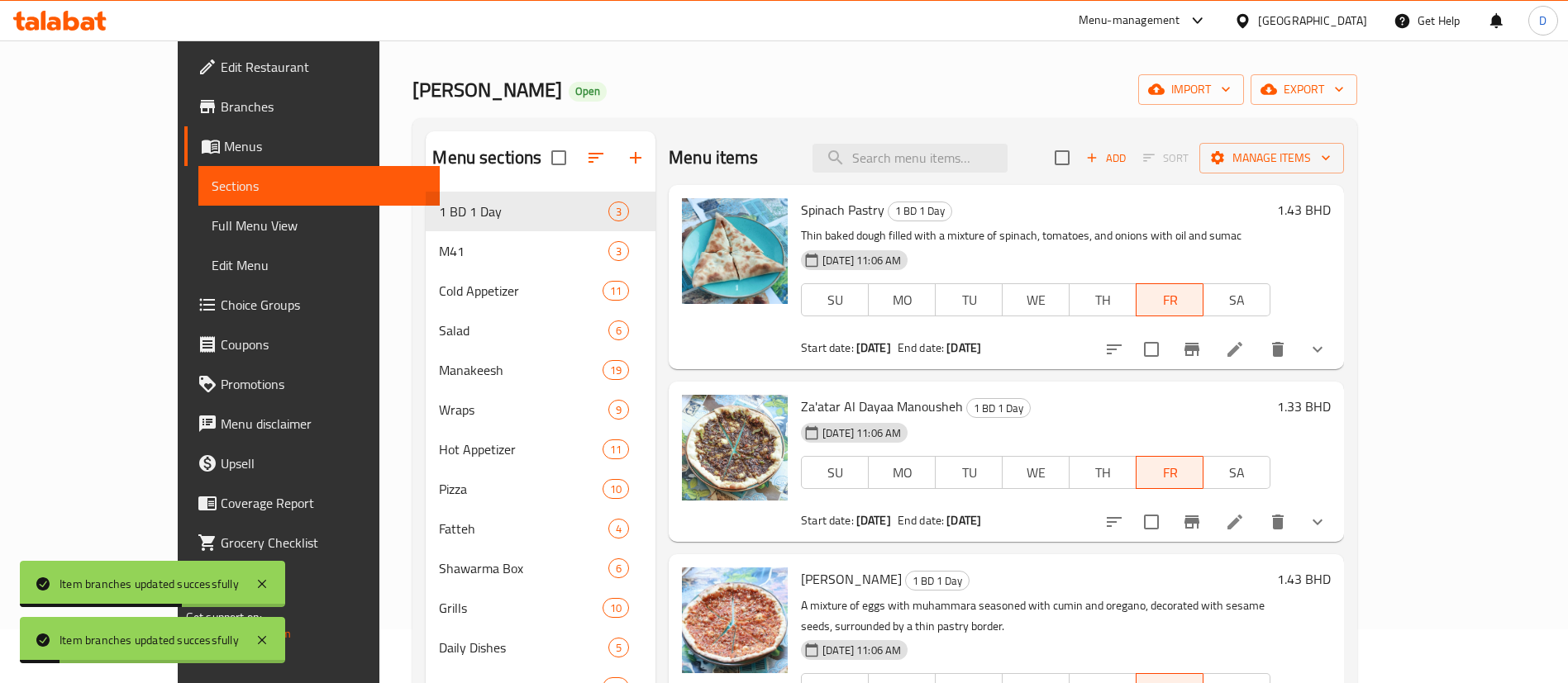
scroll to position [0, 0]
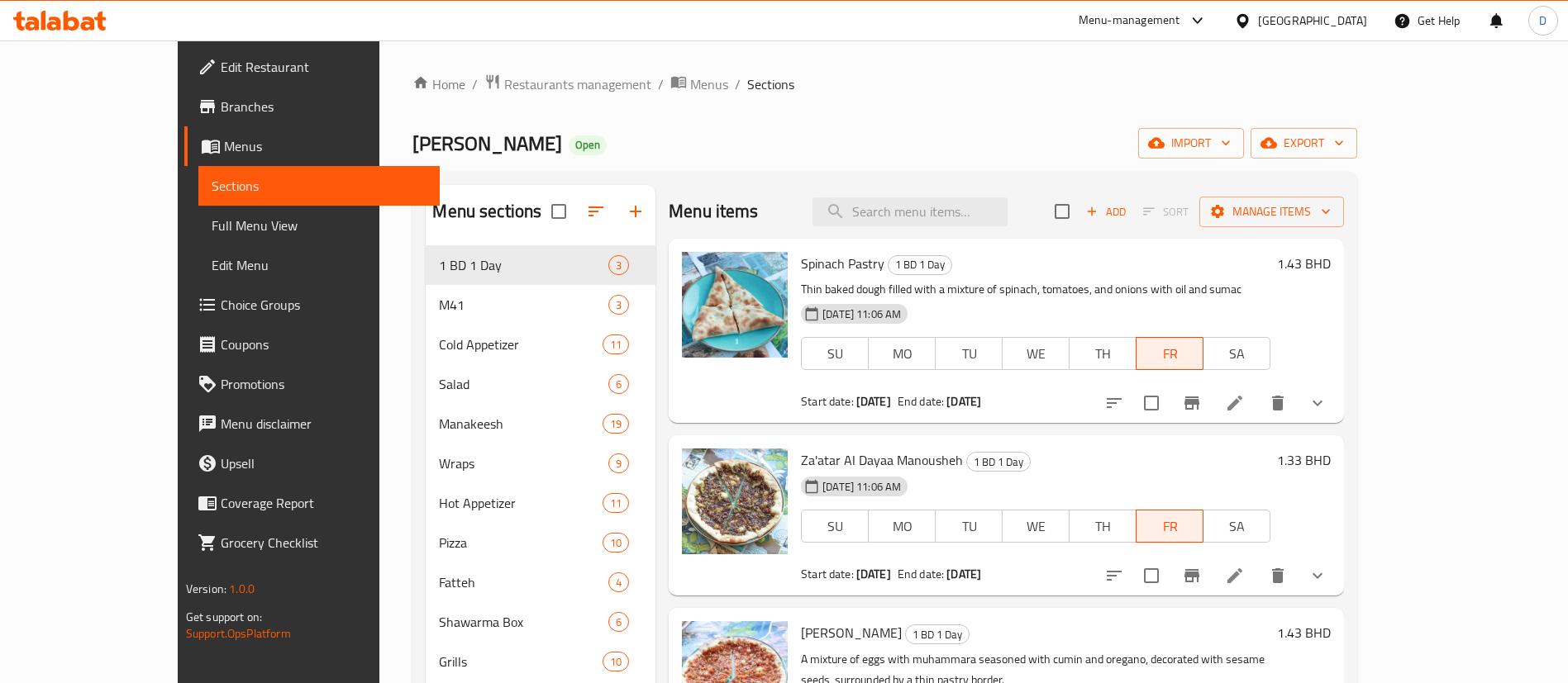
click at [978, 106] on div "Home / Restaurants management / Menus / Sections Manaeesh [PERSON_NAME] Open im…" at bounding box center [885, 585] width 945 height 1024
